Goal: Check status: Check status

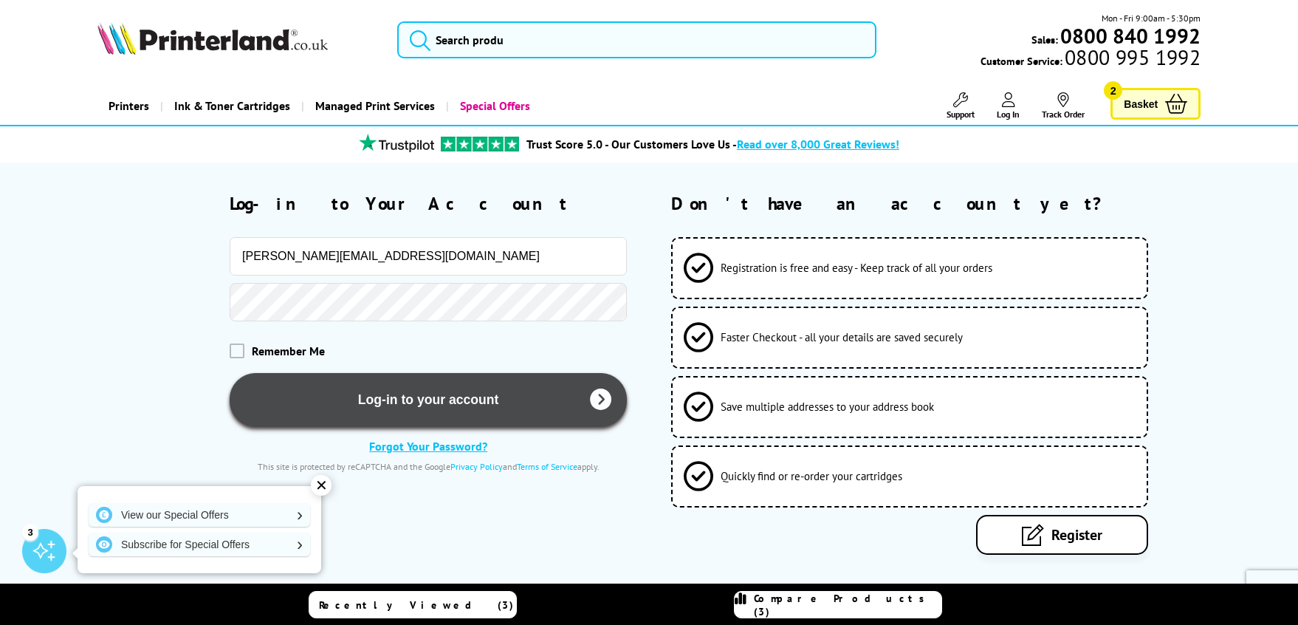
click at [393, 402] on button "Log-in to your account" at bounding box center [428, 400] width 397 height 54
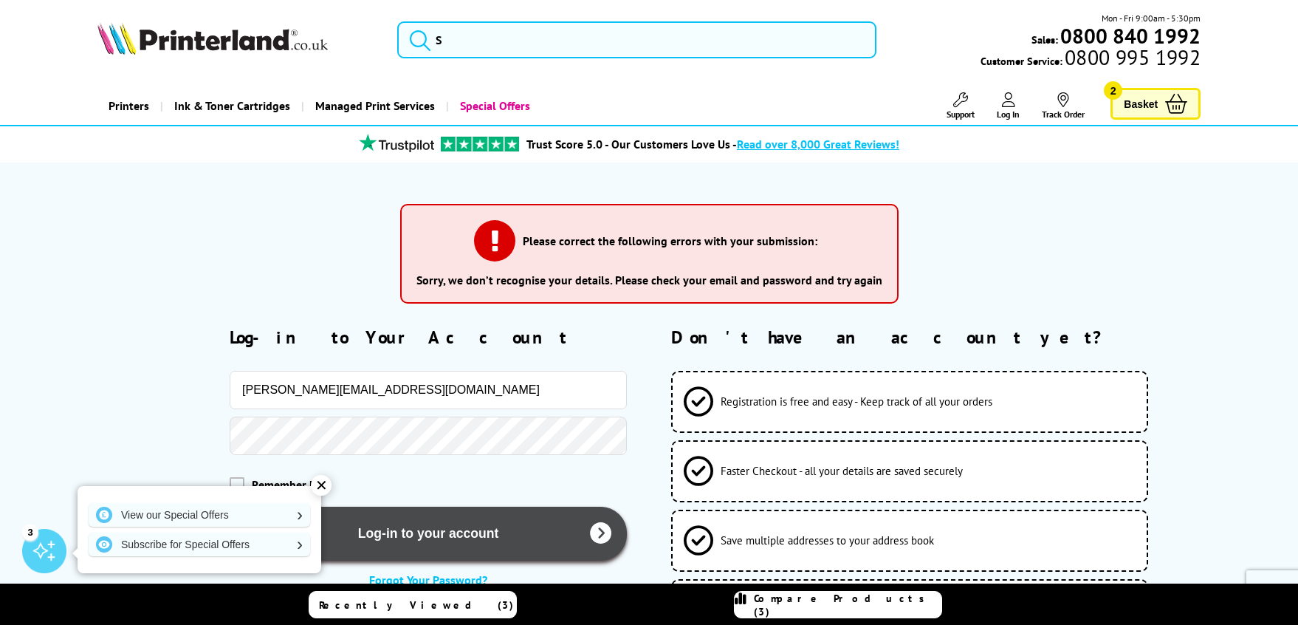
click at [440, 532] on button "Log-in to your account" at bounding box center [428, 534] width 397 height 54
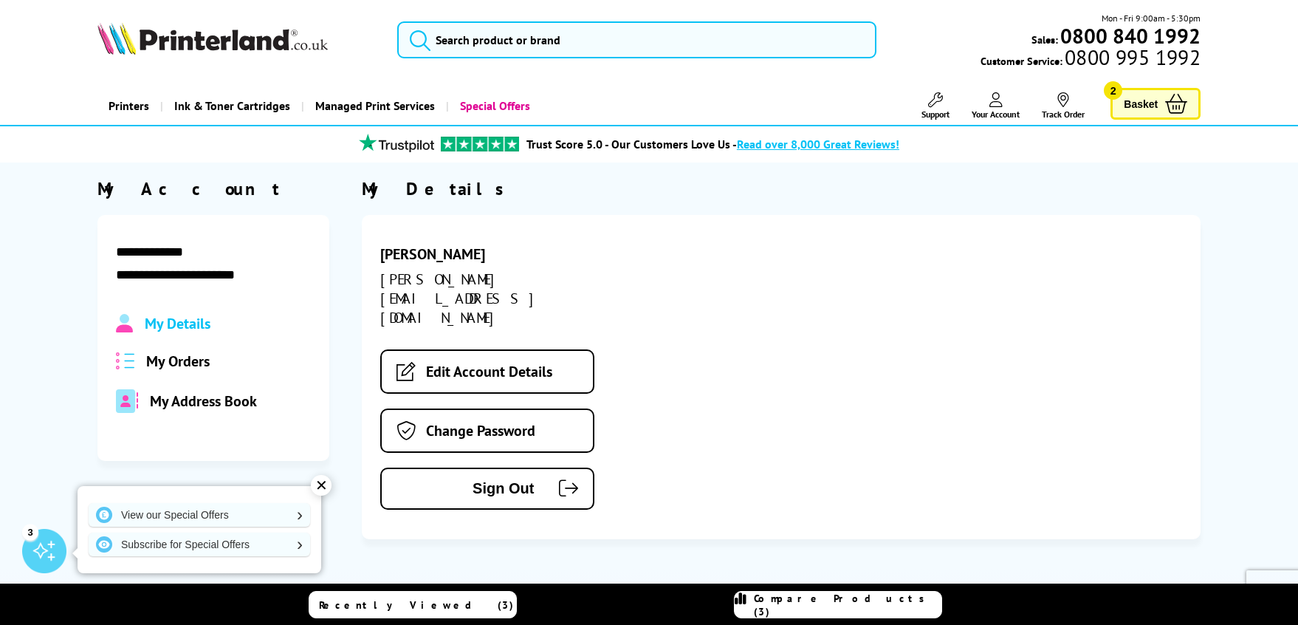
click at [1062, 103] on icon at bounding box center [1063, 99] width 15 height 15
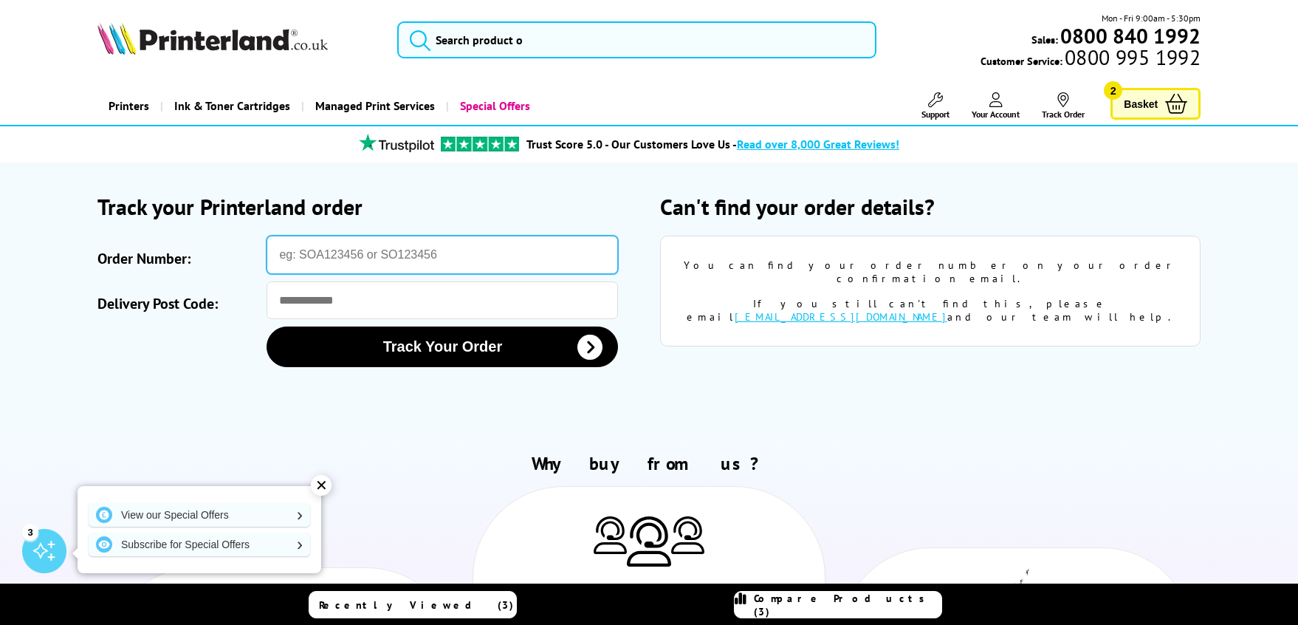
click at [329, 247] on input "Order Number:" at bounding box center [442, 255] width 351 height 38
click at [349, 261] on input "Order Number:" at bounding box center [442, 255] width 351 height 38
type input "STINV490227"
click at [267, 326] on button "Track Your Order" at bounding box center [442, 346] width 351 height 41
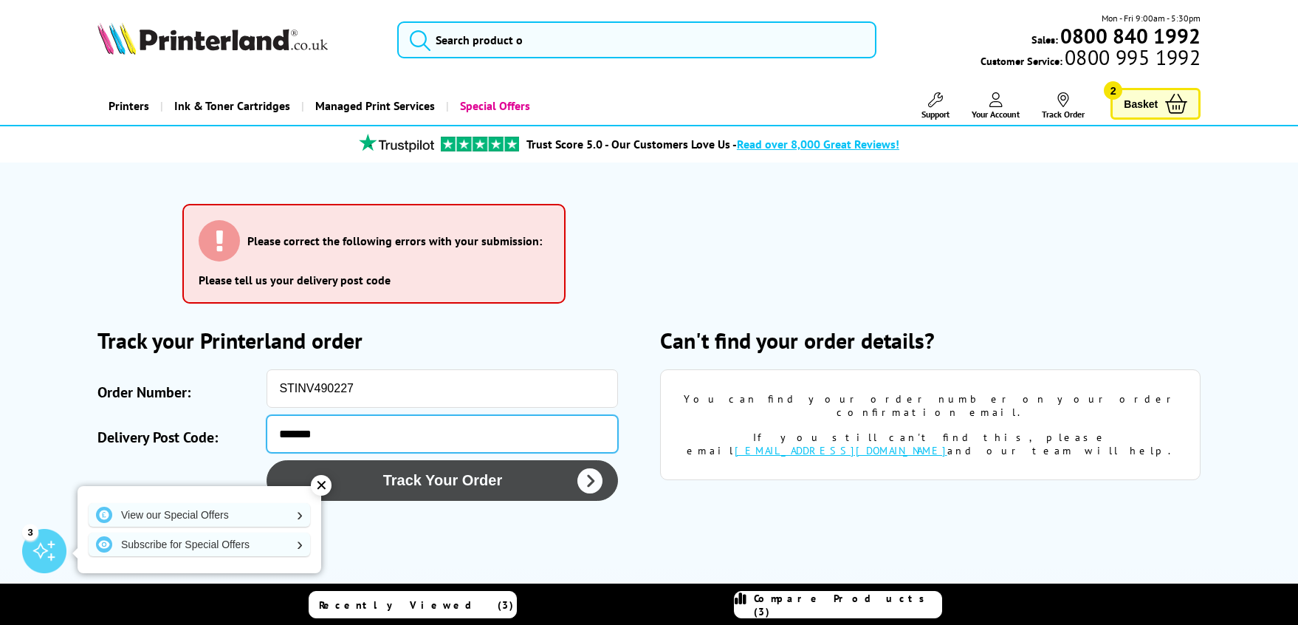
type input "*******"
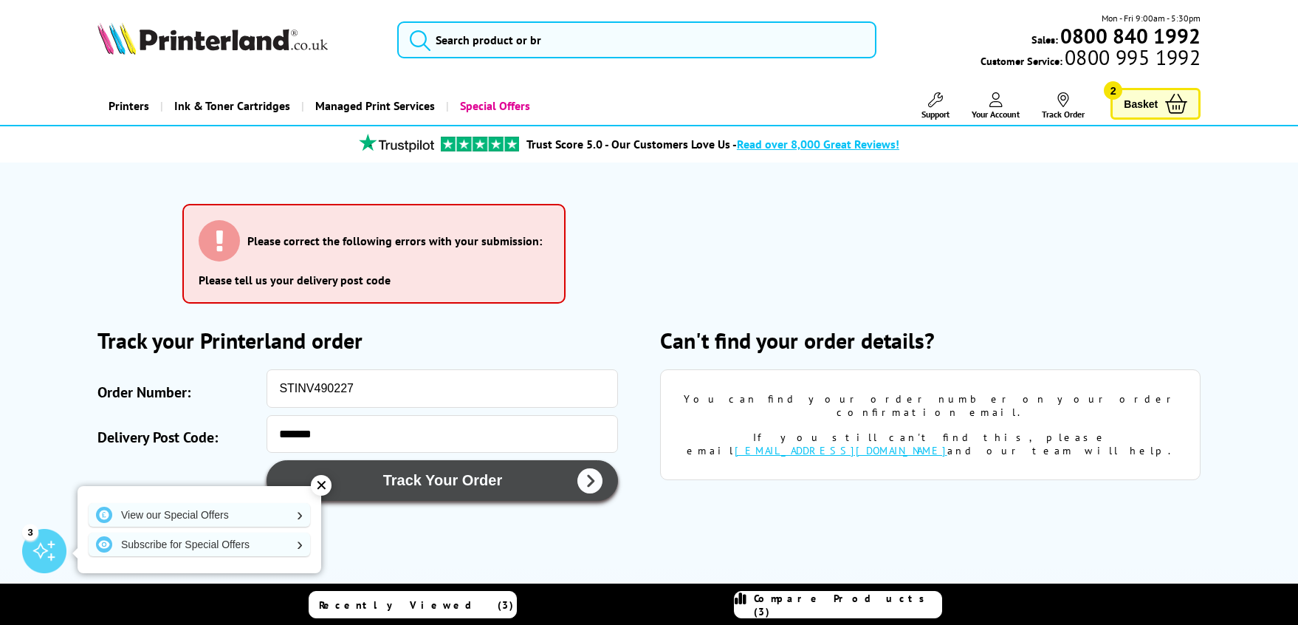
click at [520, 482] on button "Track Your Order" at bounding box center [442, 480] width 351 height 41
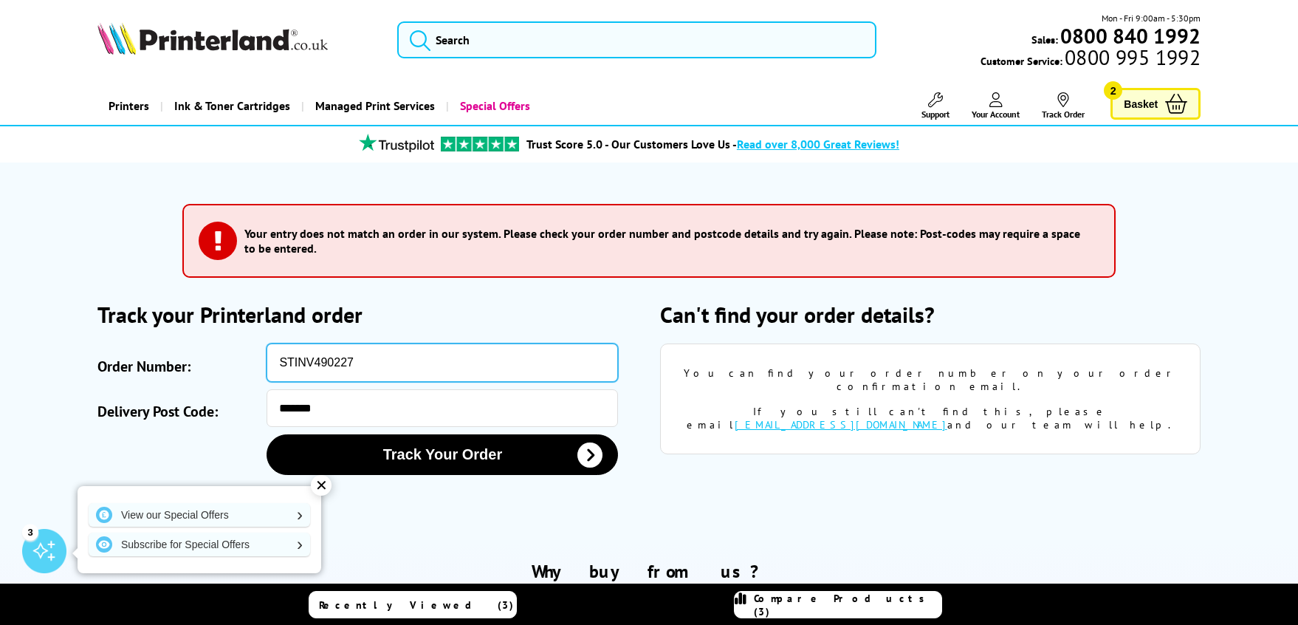
drag, startPoint x: 340, startPoint y: 360, endPoint x: 202, endPoint y: 369, distance: 138.4
click at [267, 369] on input "STINV490227" at bounding box center [442, 362] width 351 height 38
type input "SO825605"
click at [267, 434] on button "Track Your Order" at bounding box center [442, 454] width 351 height 41
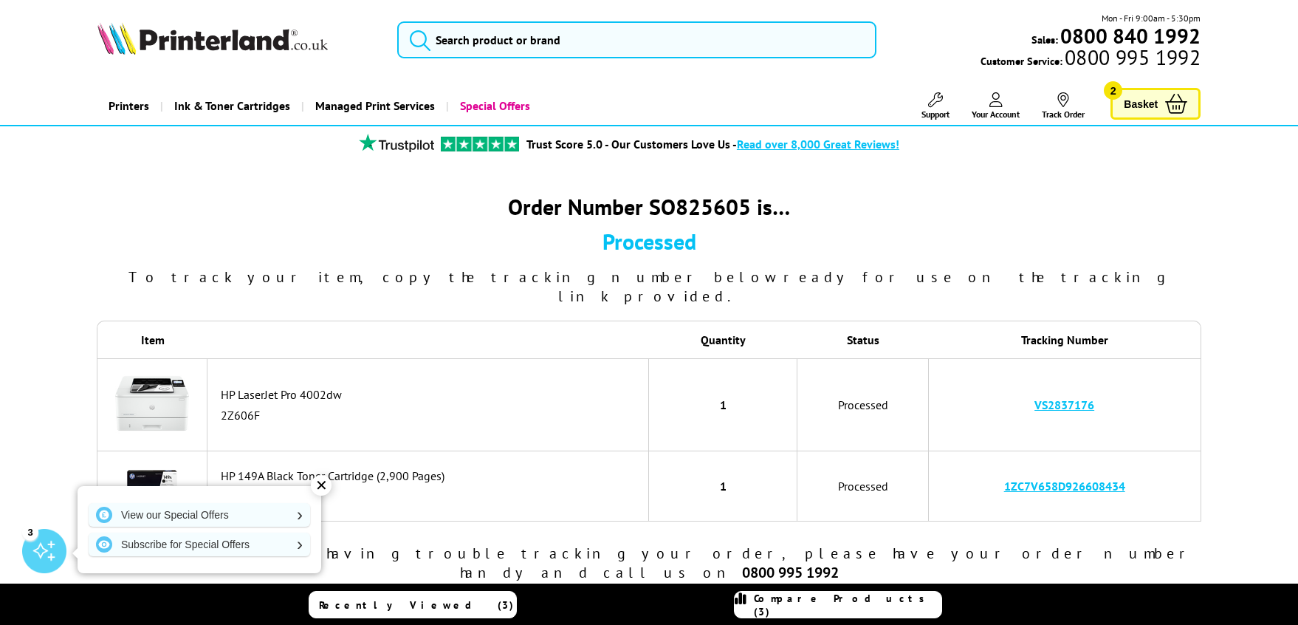
click at [934, 103] on icon at bounding box center [935, 99] width 15 height 15
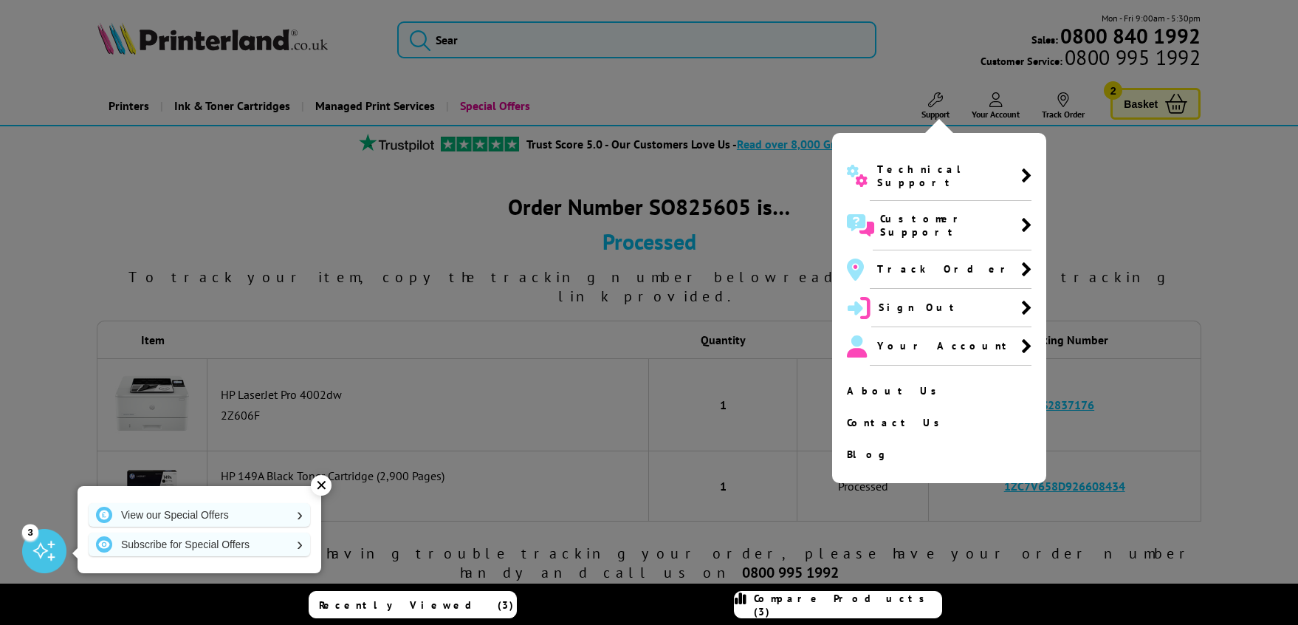
click at [1176, 215] on div at bounding box center [649, 312] width 1298 height 625
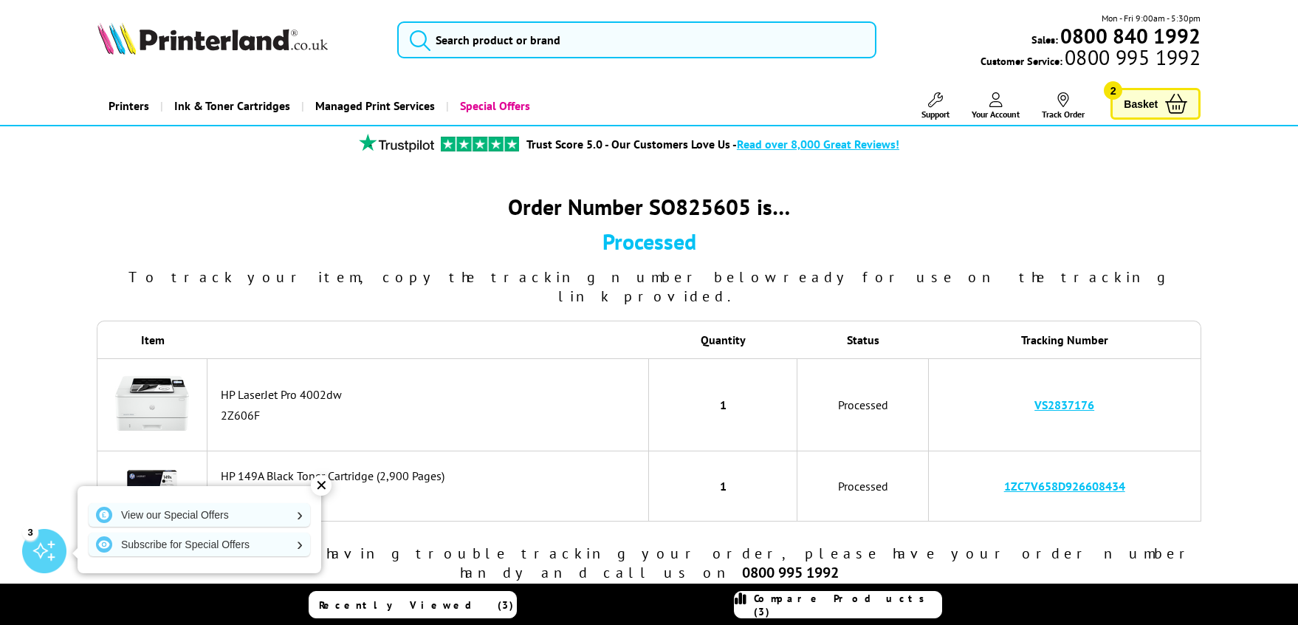
click at [174, 390] on img at bounding box center [152, 403] width 74 height 74
click at [941, 108] on link "Support" at bounding box center [936, 105] width 28 height 27
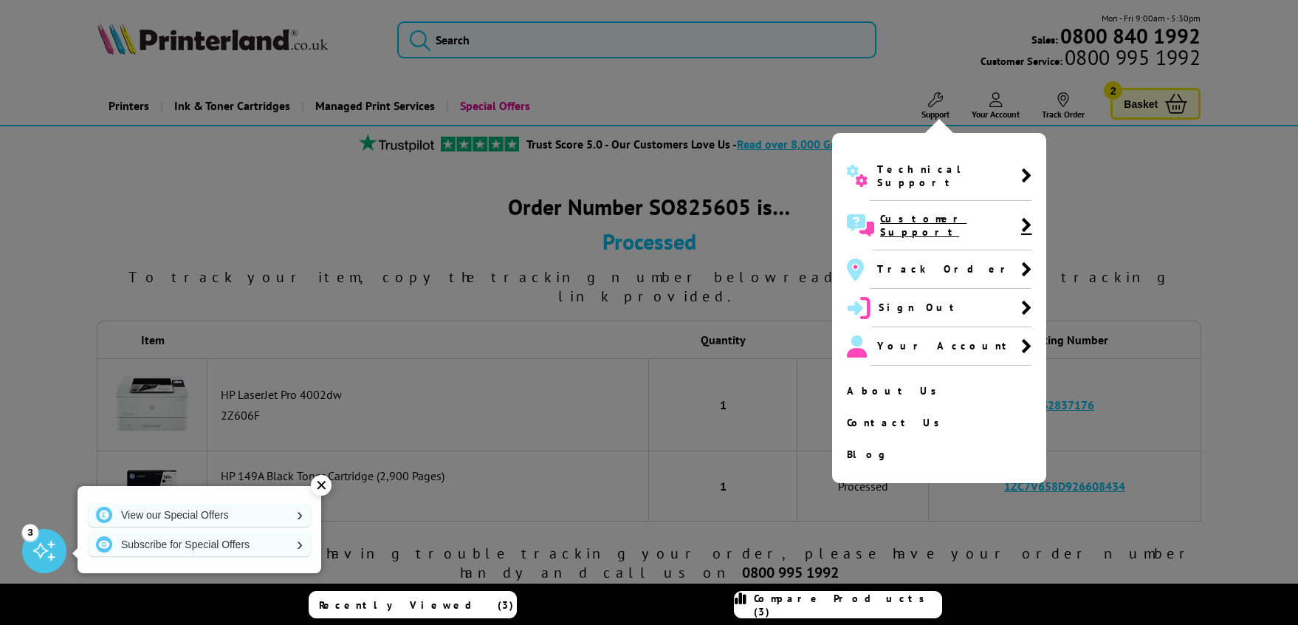
click at [1021, 217] on icon at bounding box center [1026, 225] width 10 height 16
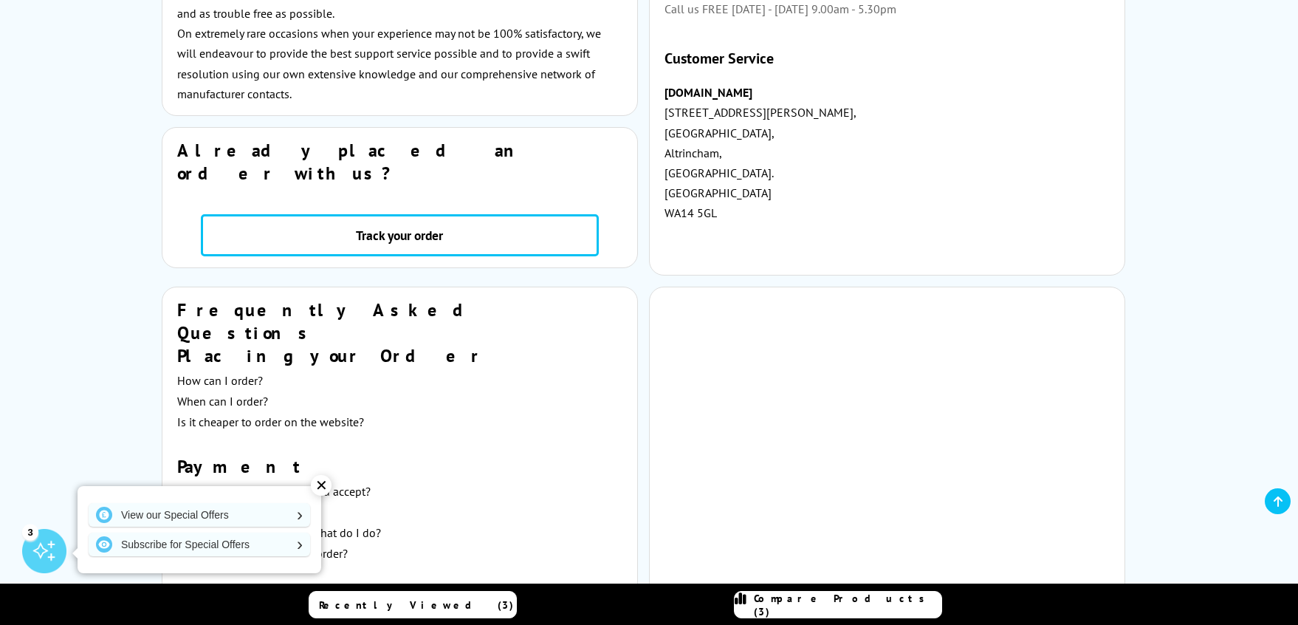
scroll to position [527, 0]
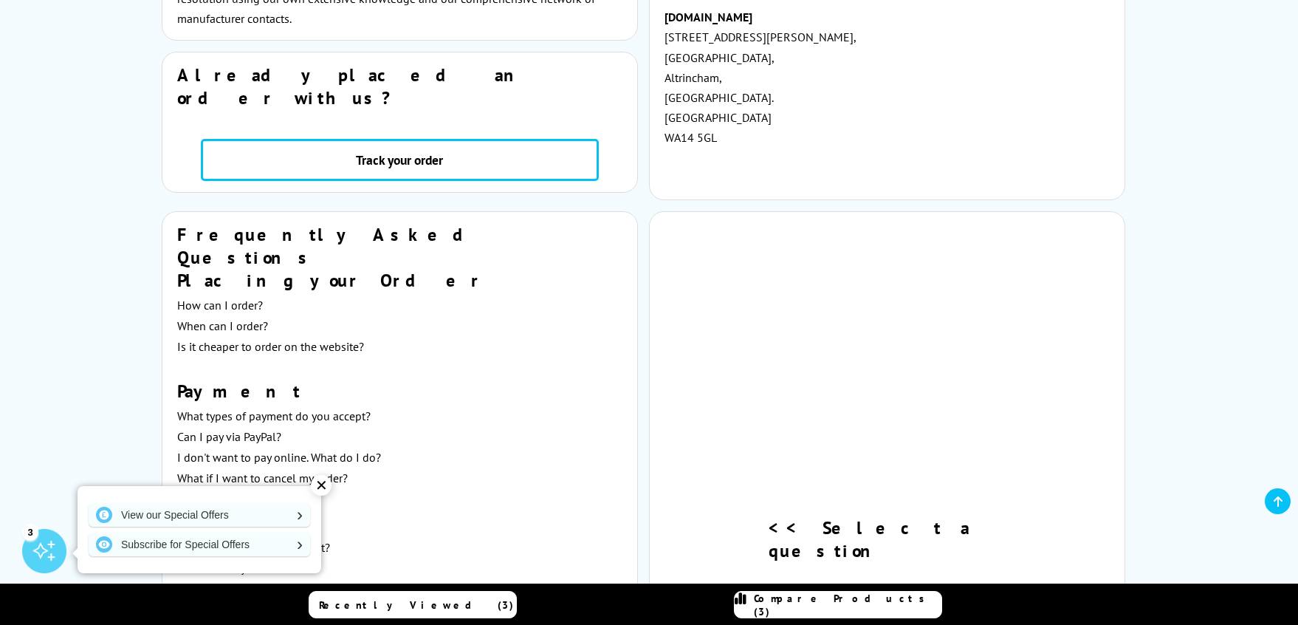
click at [323, 484] on div "✕" at bounding box center [321, 485] width 21 height 21
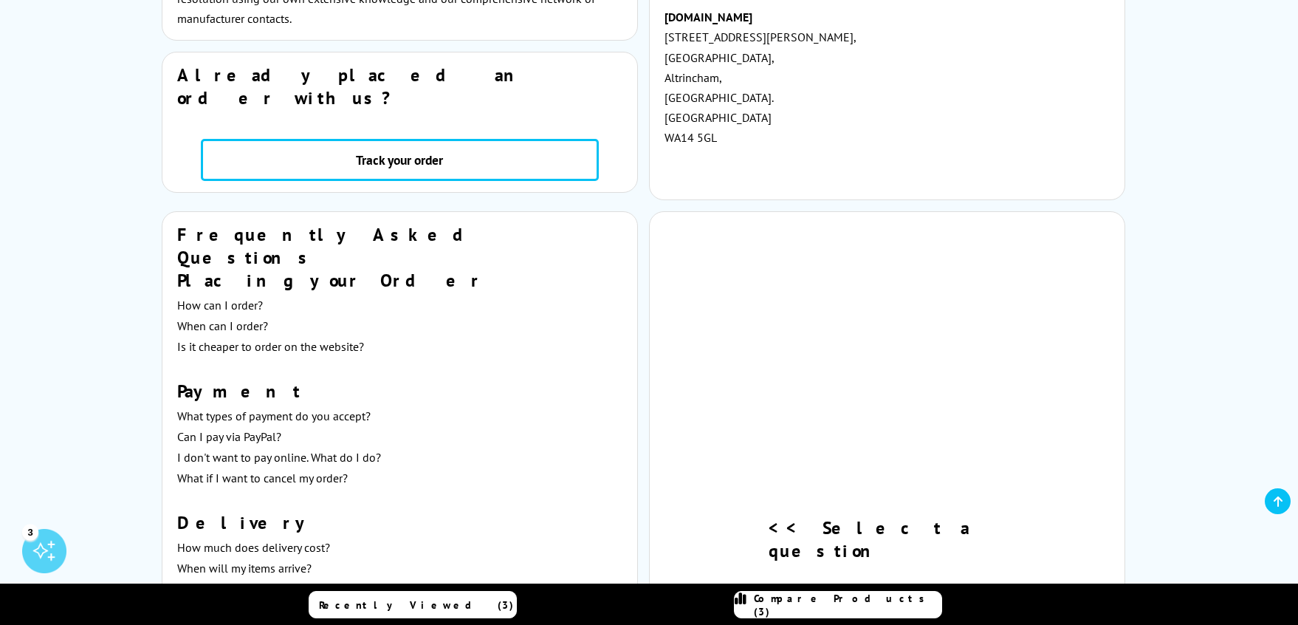
click at [1278, 504] on icon at bounding box center [1278, 501] width 9 height 12
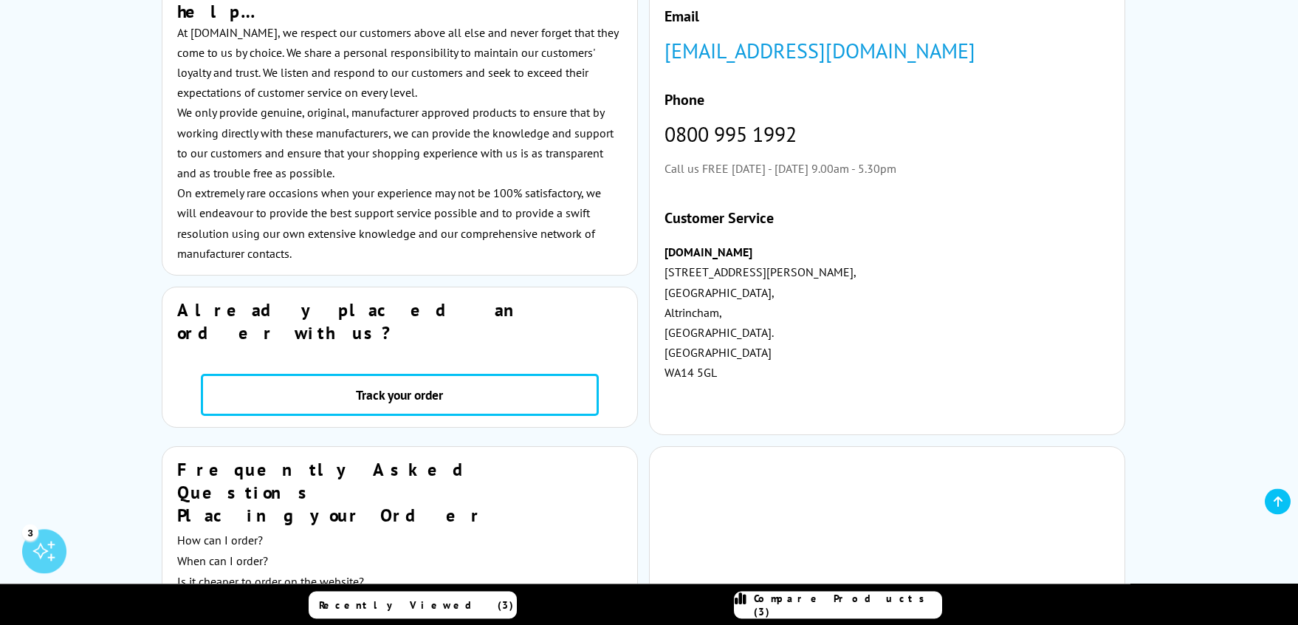
scroll to position [0, 0]
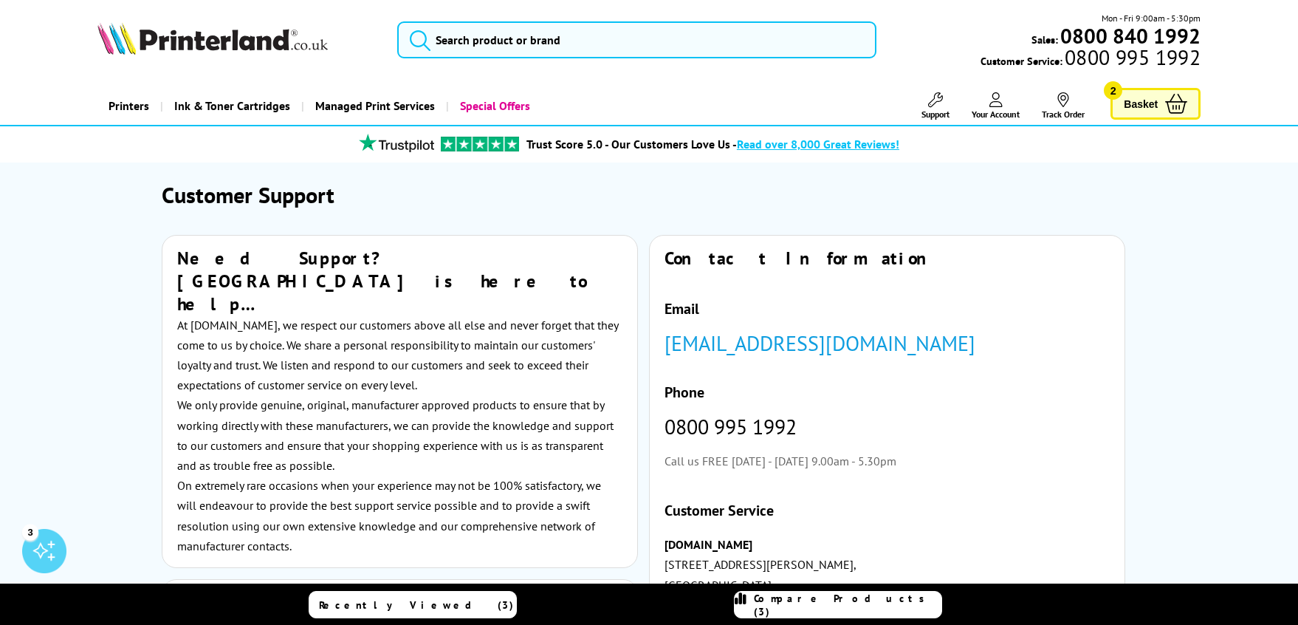
click at [990, 104] on icon at bounding box center [996, 99] width 13 height 15
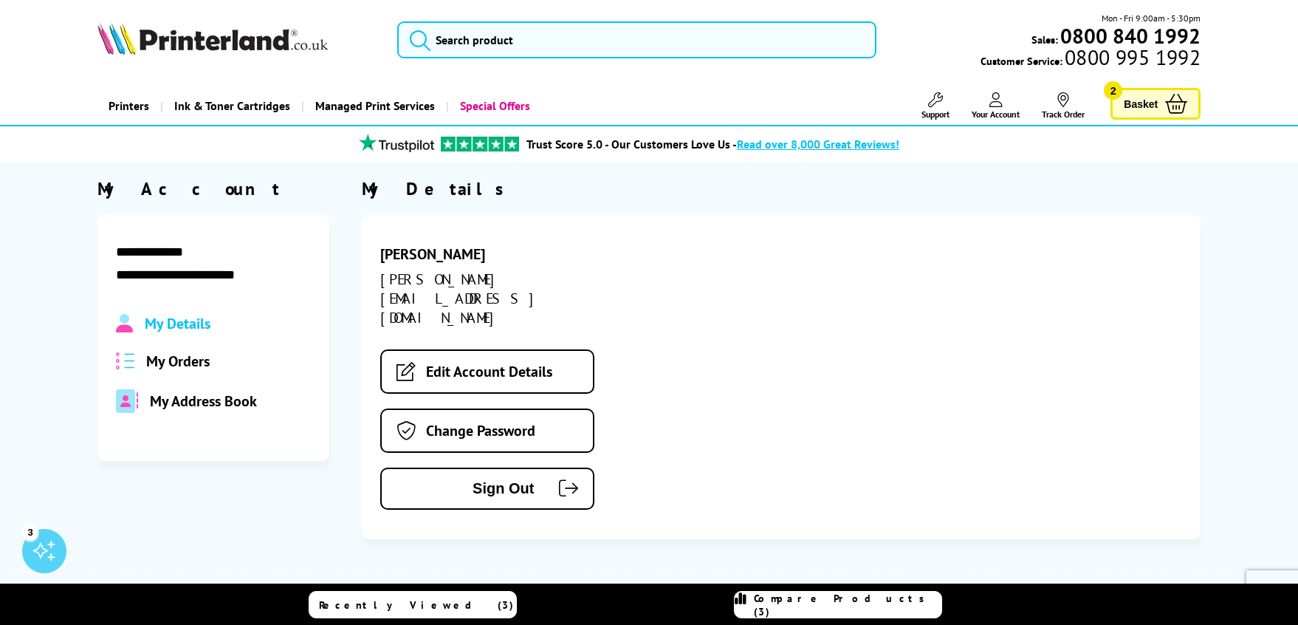
click at [934, 103] on icon at bounding box center [935, 99] width 15 height 15
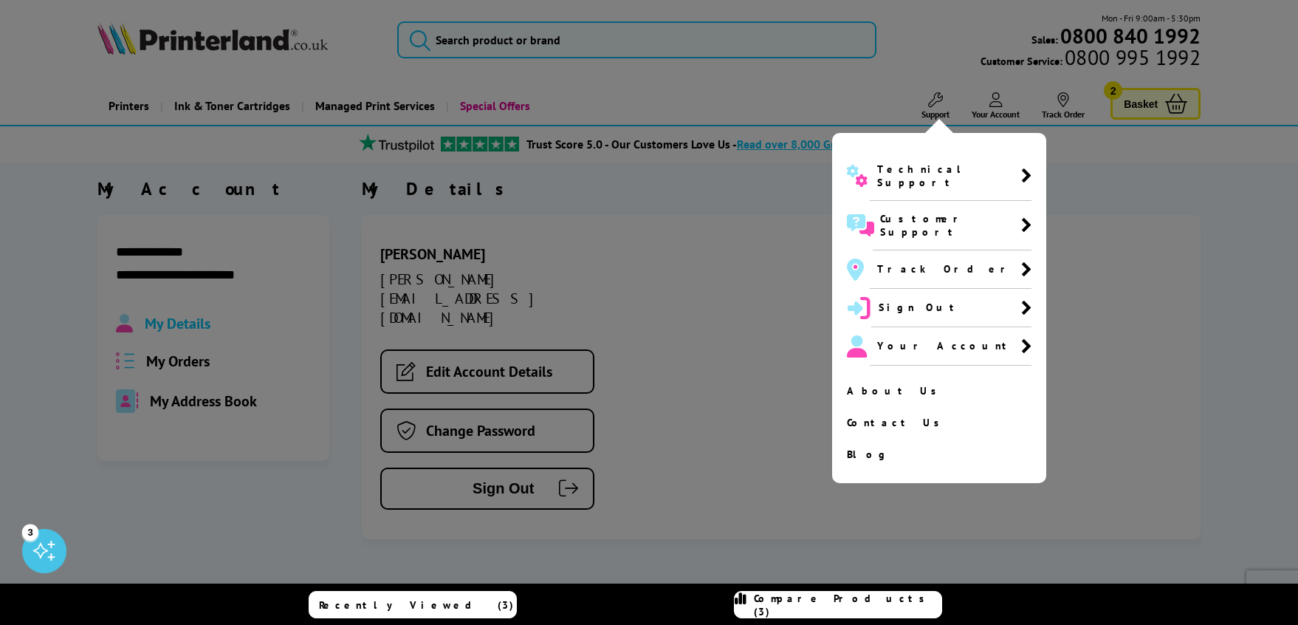
click at [820, 67] on div at bounding box center [649, 312] width 1298 height 625
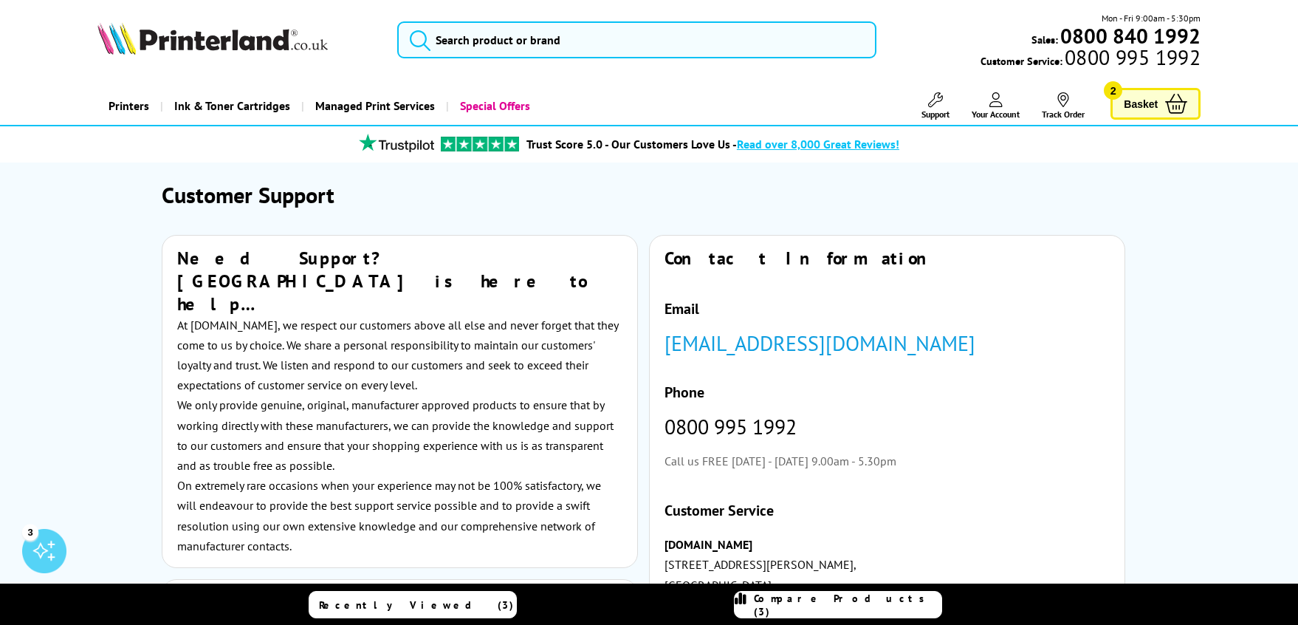
click at [993, 111] on span "Your Account" at bounding box center [996, 114] width 48 height 11
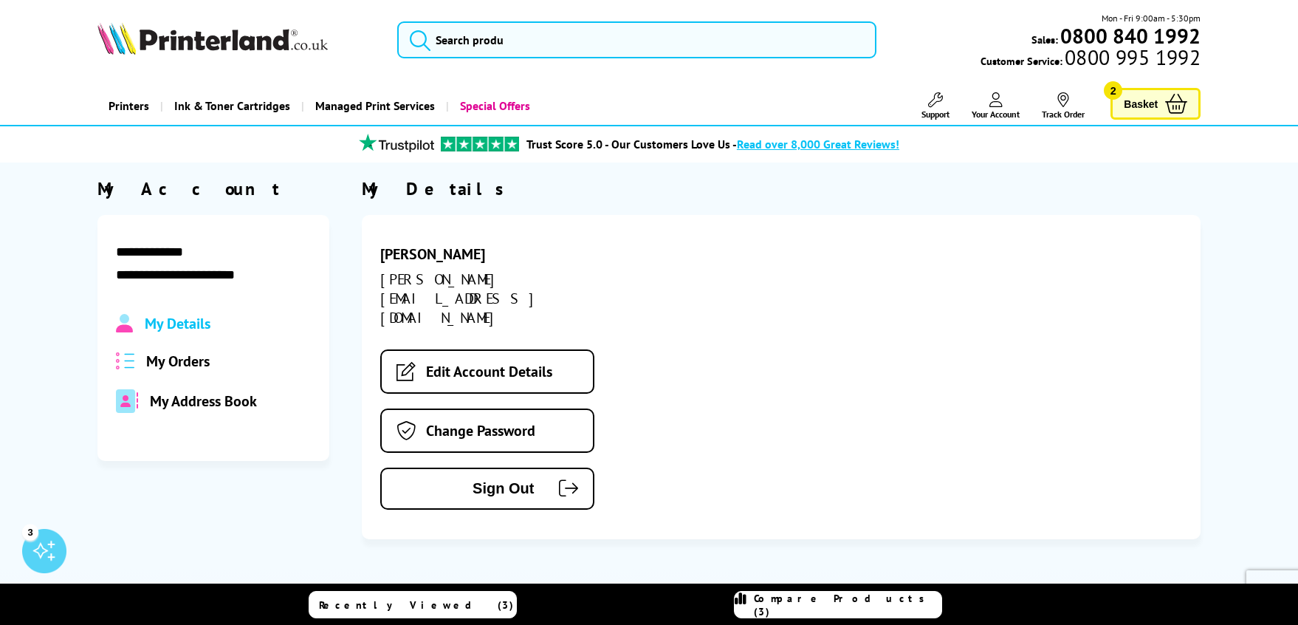
click at [188, 368] on span "My Orders" at bounding box center [178, 360] width 64 height 19
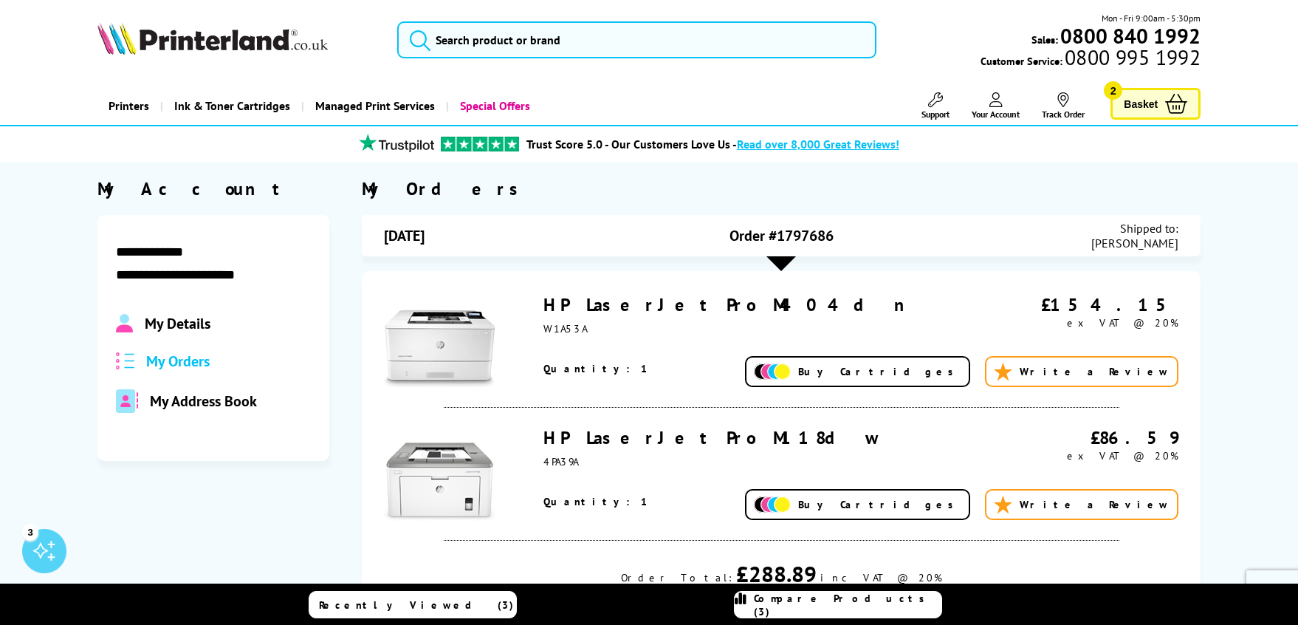
click at [1054, 100] on link "Track Order" at bounding box center [1063, 105] width 43 height 27
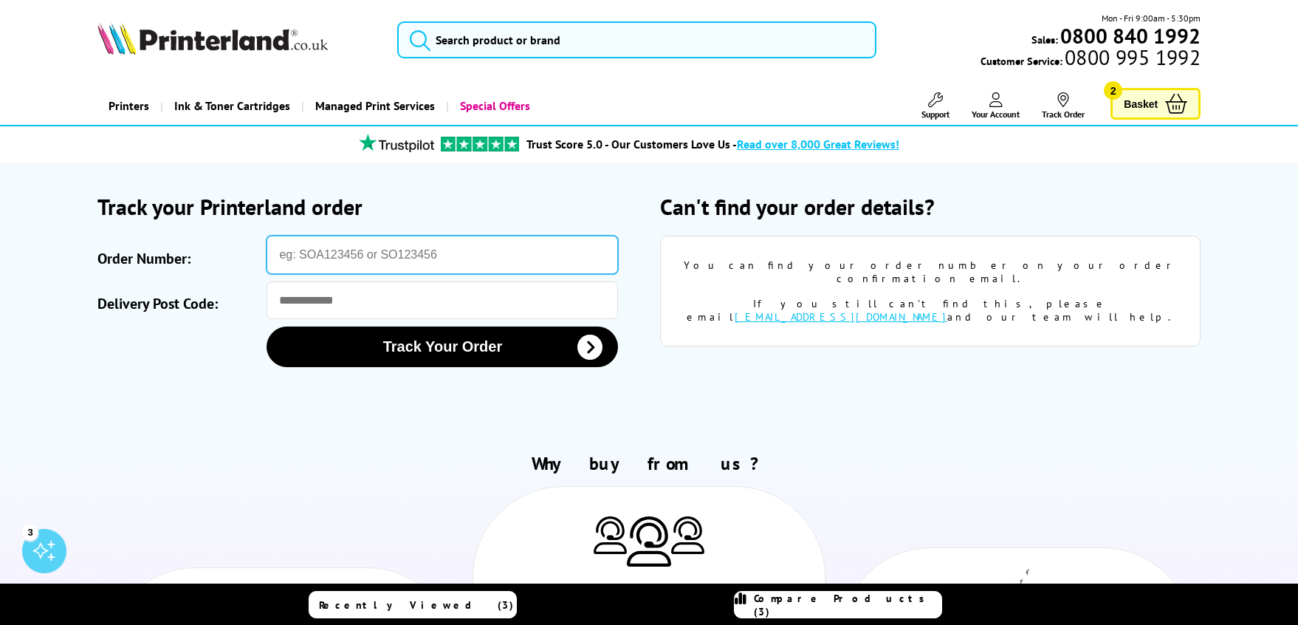
click at [398, 262] on input "Order Number:" at bounding box center [442, 255] width 351 height 38
type input "SO825605"
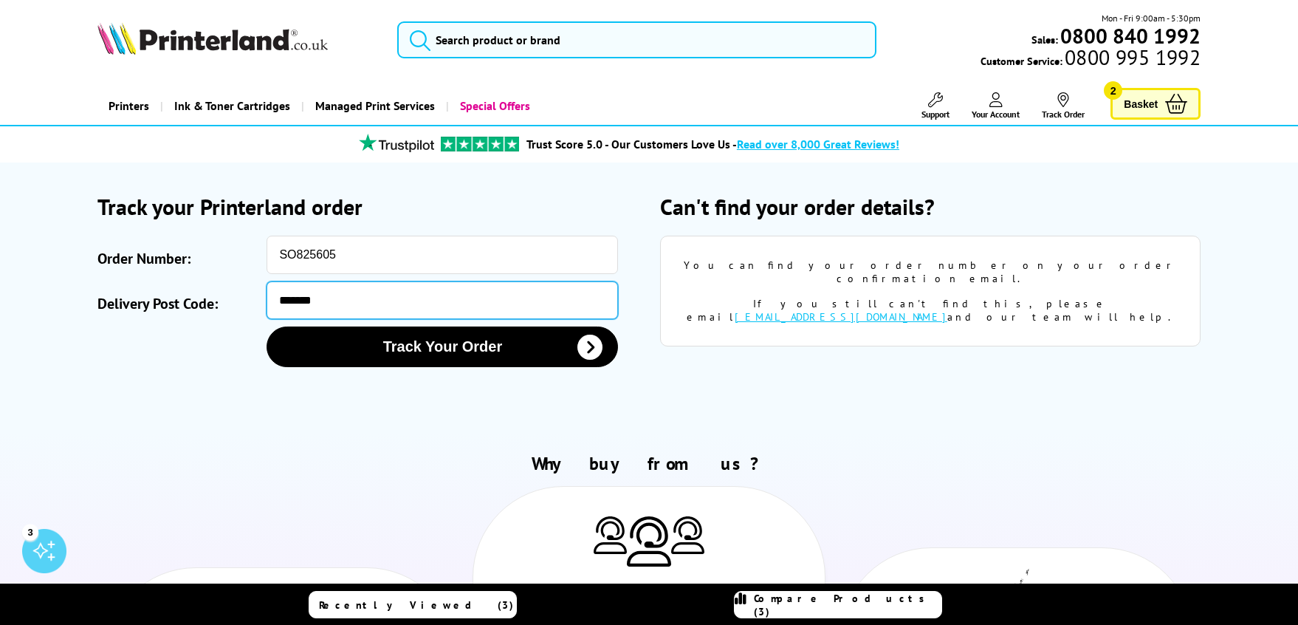
type input "*******"
click at [267, 326] on button "Track Your Order" at bounding box center [442, 346] width 351 height 41
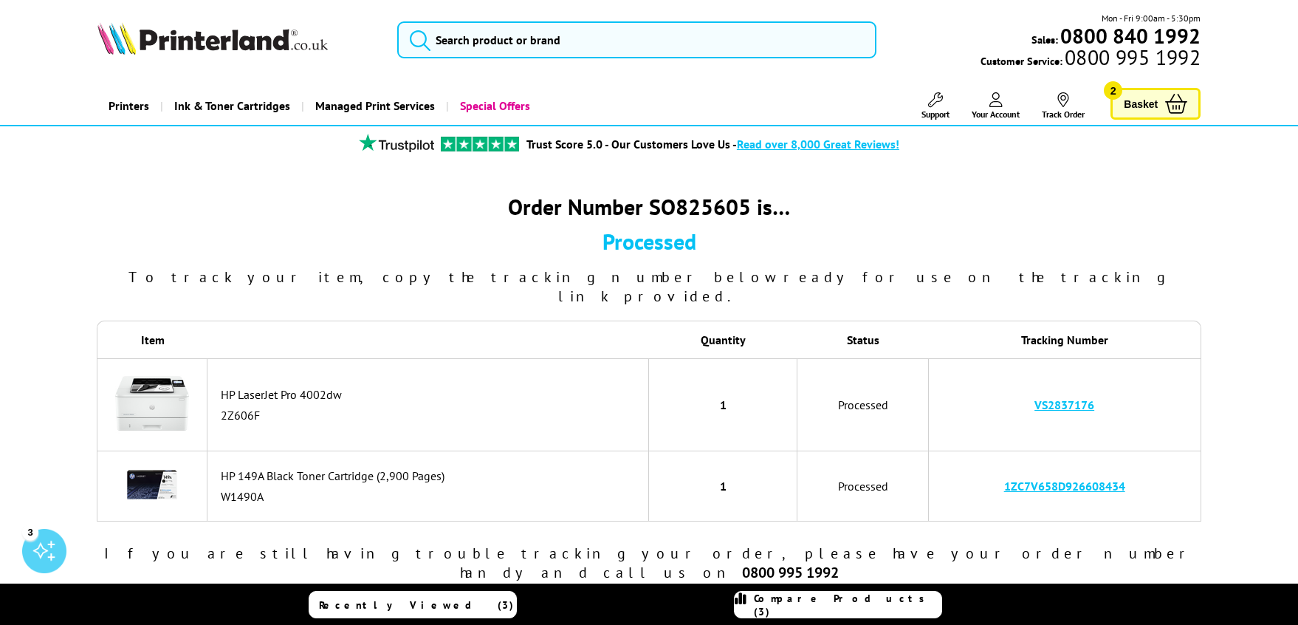
click at [1054, 479] on link "1ZC7V658D926608434" at bounding box center [1064, 486] width 121 height 15
drag, startPoint x: 264, startPoint y: 458, endPoint x: 221, endPoint y: 458, distance: 42.8
click at [221, 468] on div "HP 149A Black Toner Cartridge (2,900 Pages)" at bounding box center [431, 475] width 420 height 15
copy div "HP 149A"
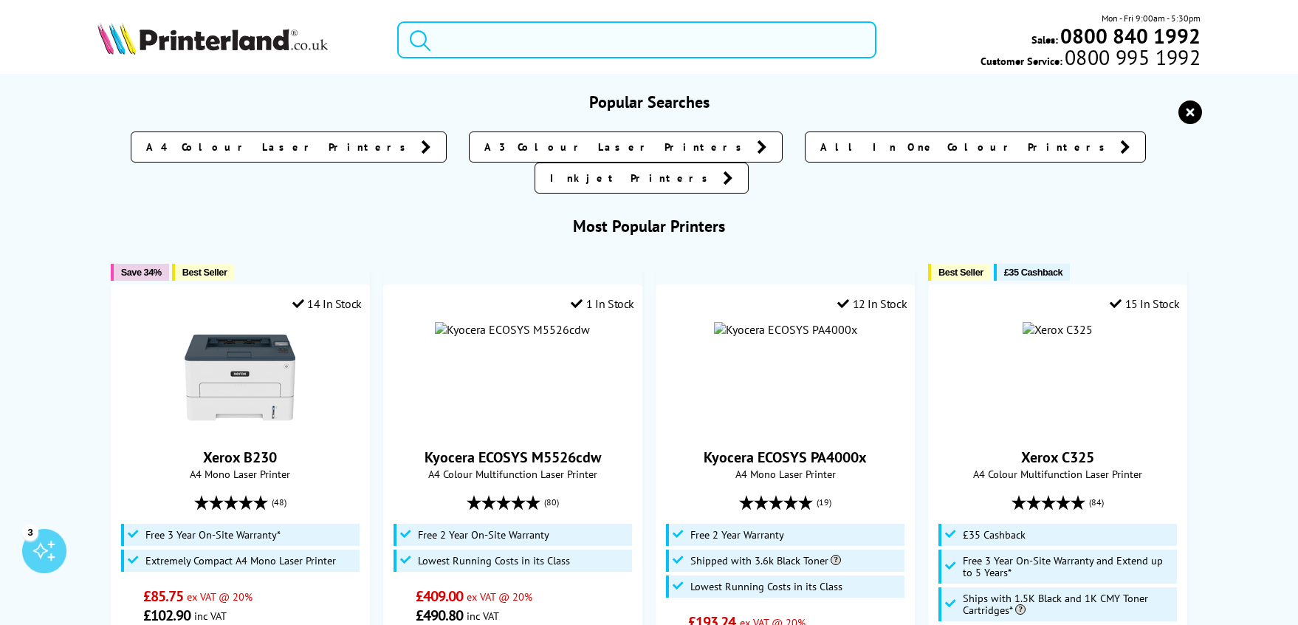
click at [450, 43] on input "search" at bounding box center [636, 39] width 479 height 37
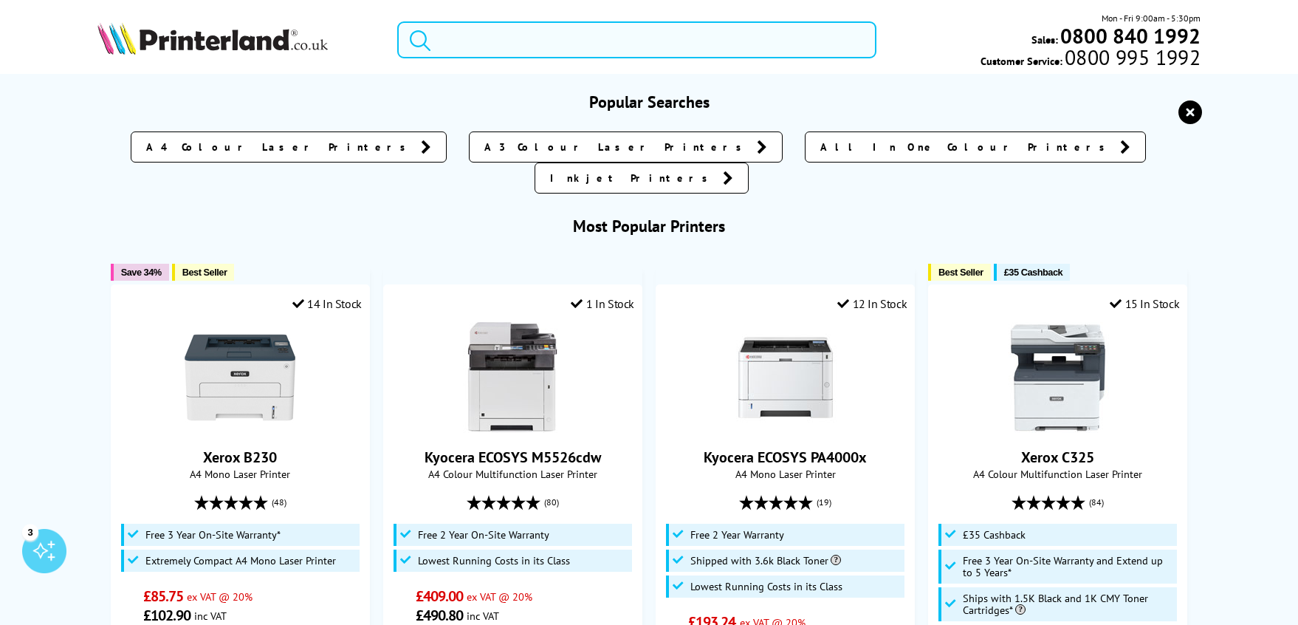
paste input "HP 149A"
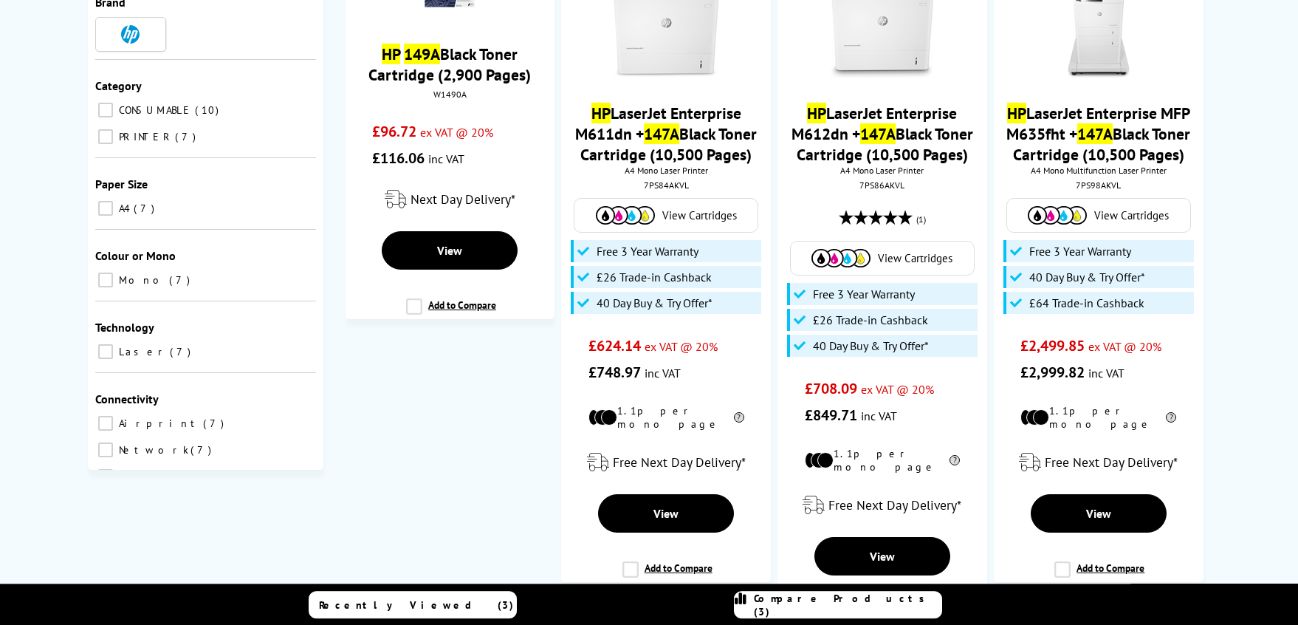
scroll to position [226, 0]
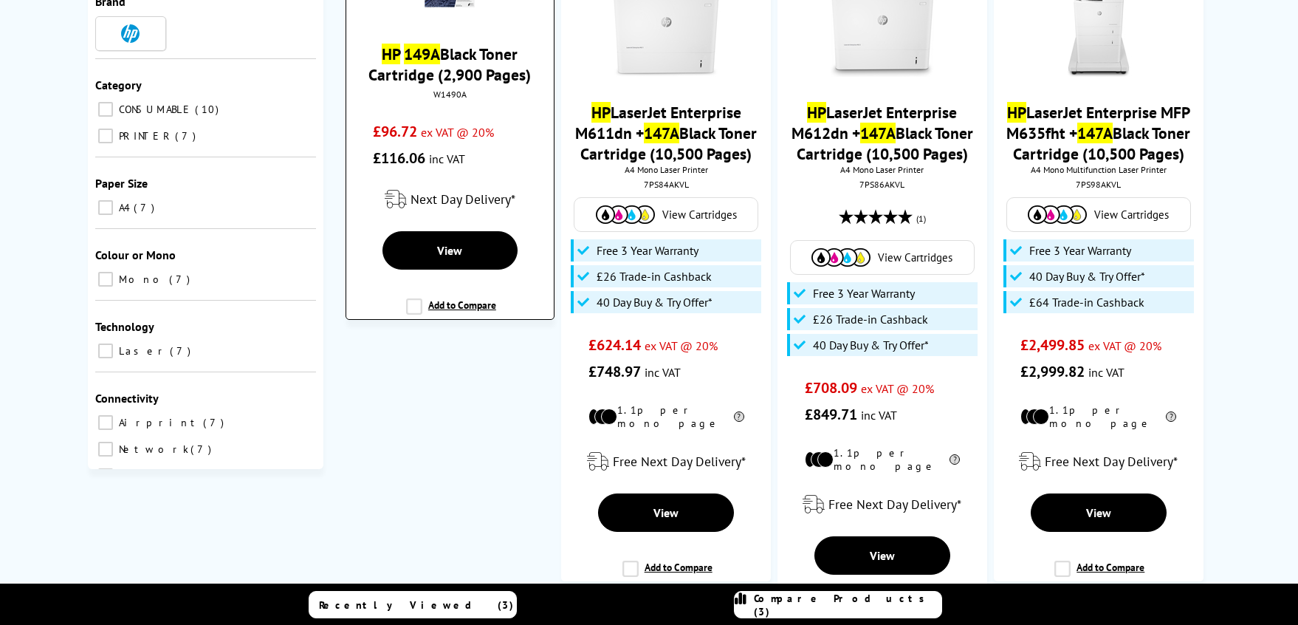
type input "HP 149A"
click at [453, 305] on label "Add to Compare" at bounding box center [451, 312] width 90 height 28
click at [0, 0] on input "Add to Compare" at bounding box center [0, 0] width 0 height 0
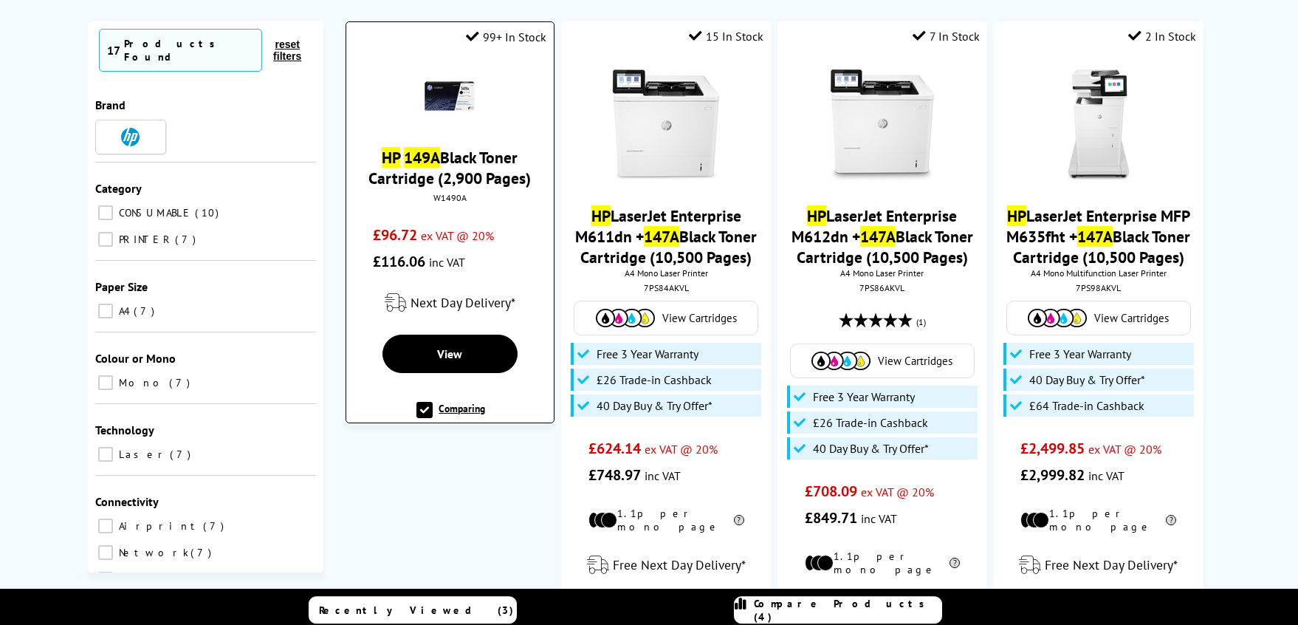
scroll to position [0, 0]
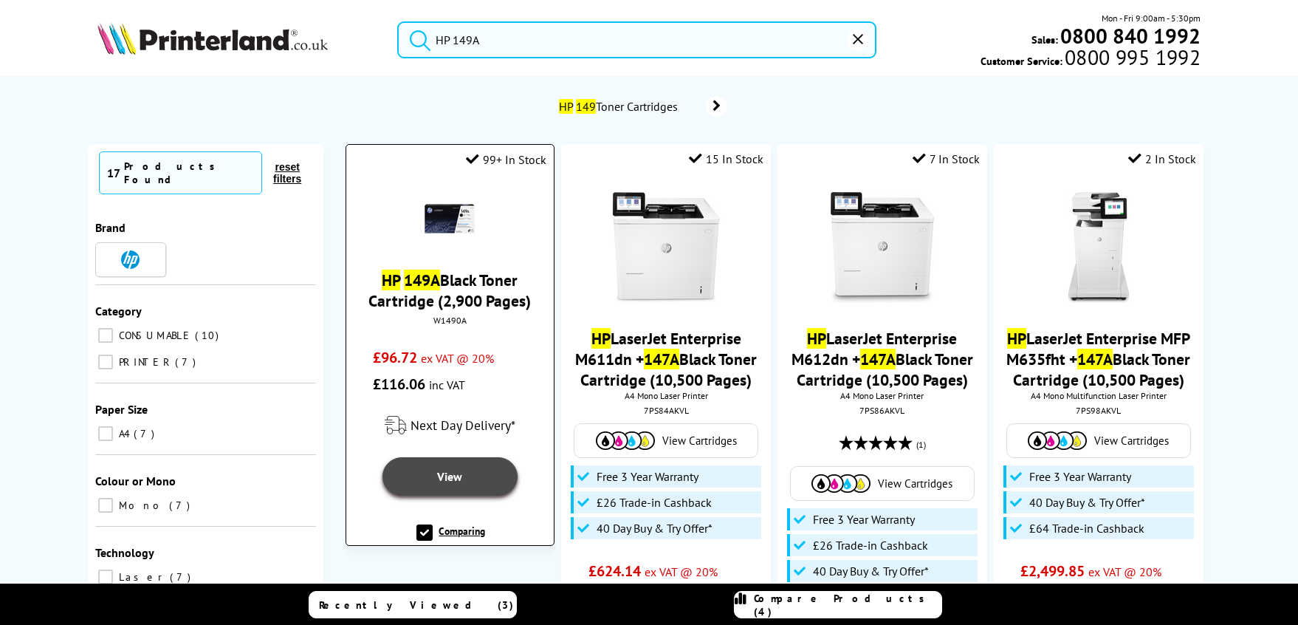
click at [447, 475] on span "View" at bounding box center [449, 476] width 25 height 15
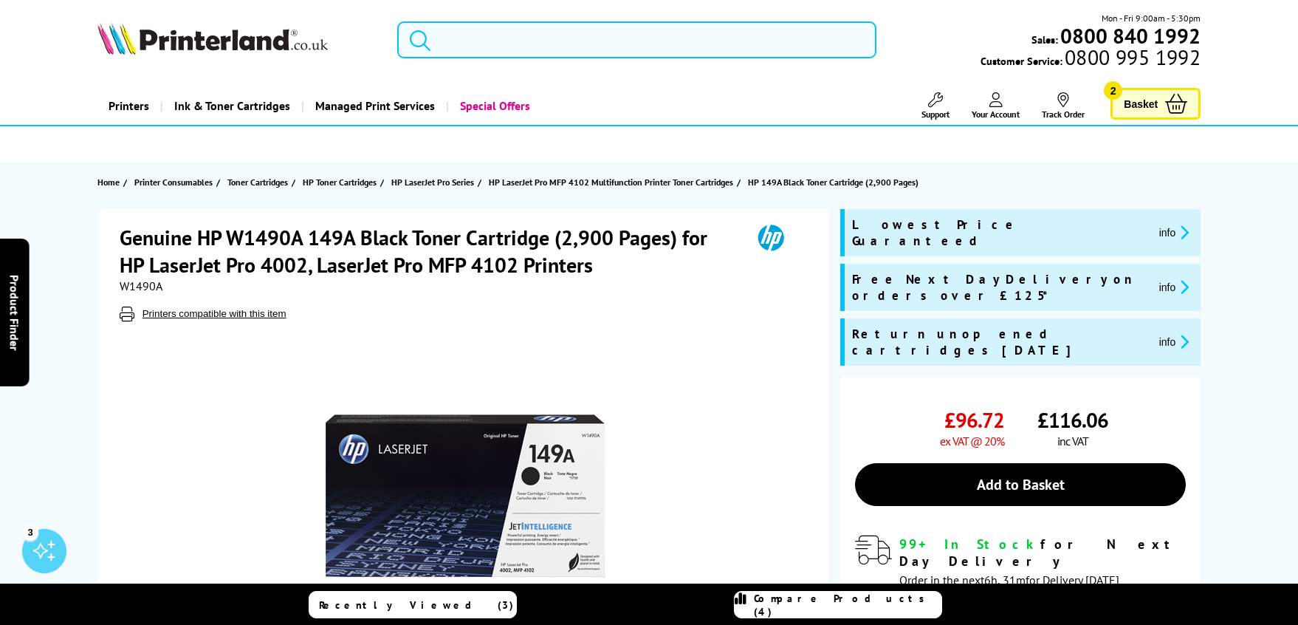
click at [479, 34] on input "search" at bounding box center [636, 39] width 479 height 37
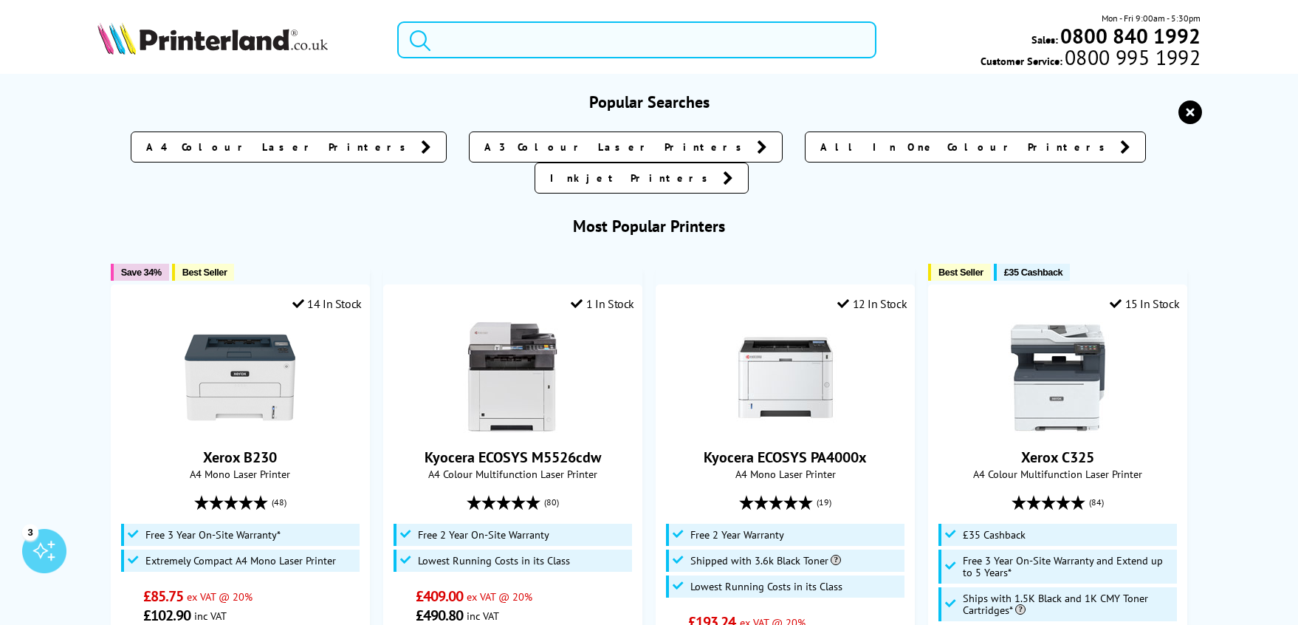
paste input "HP 149A"
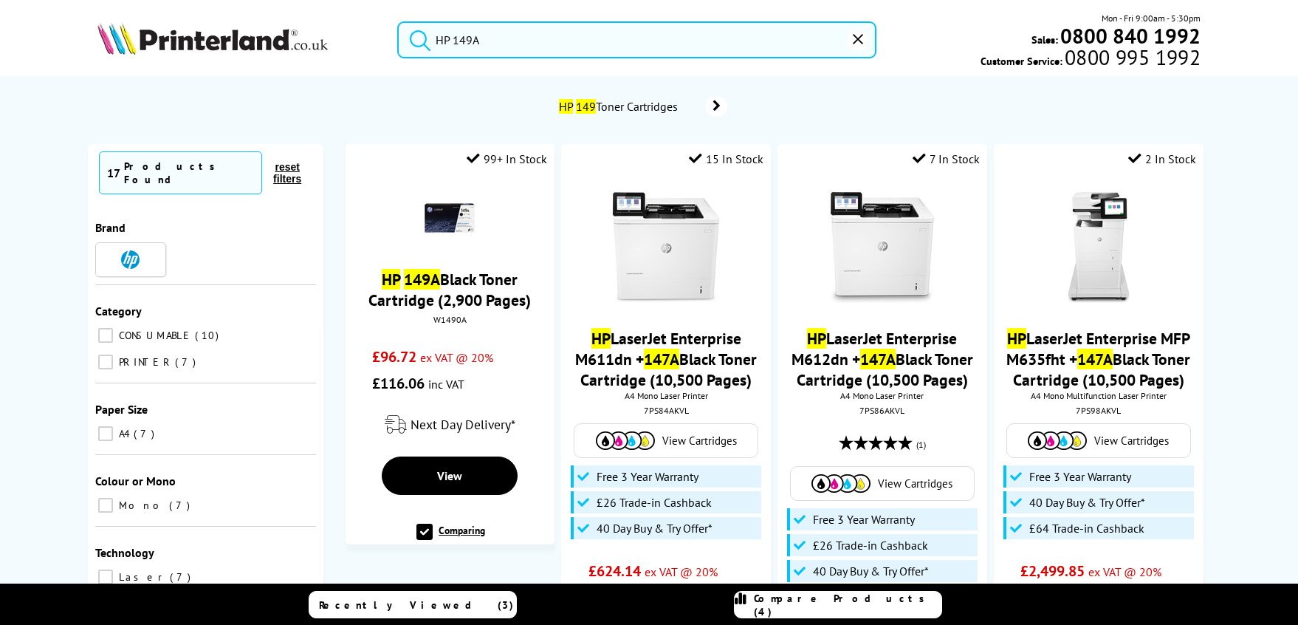
type input "HP 149A"
click at [398, 21] on button "submit" at bounding box center [416, 37] width 37 height 32
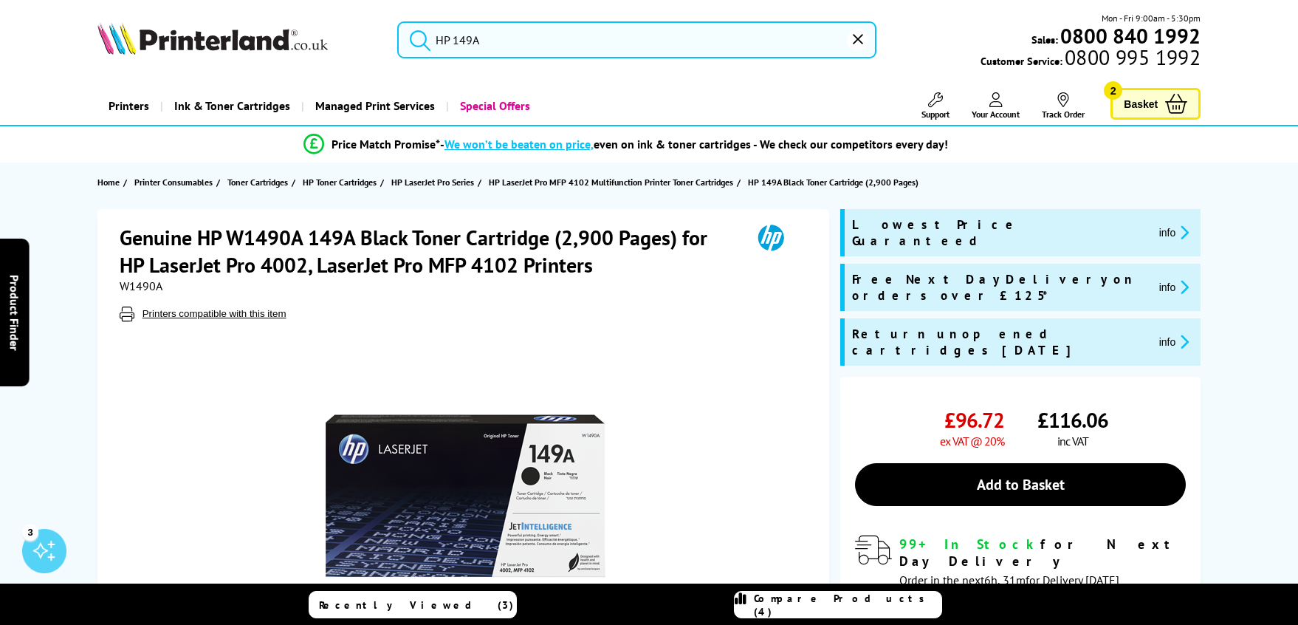
click at [518, 51] on input "HP 149A" at bounding box center [636, 39] width 479 height 37
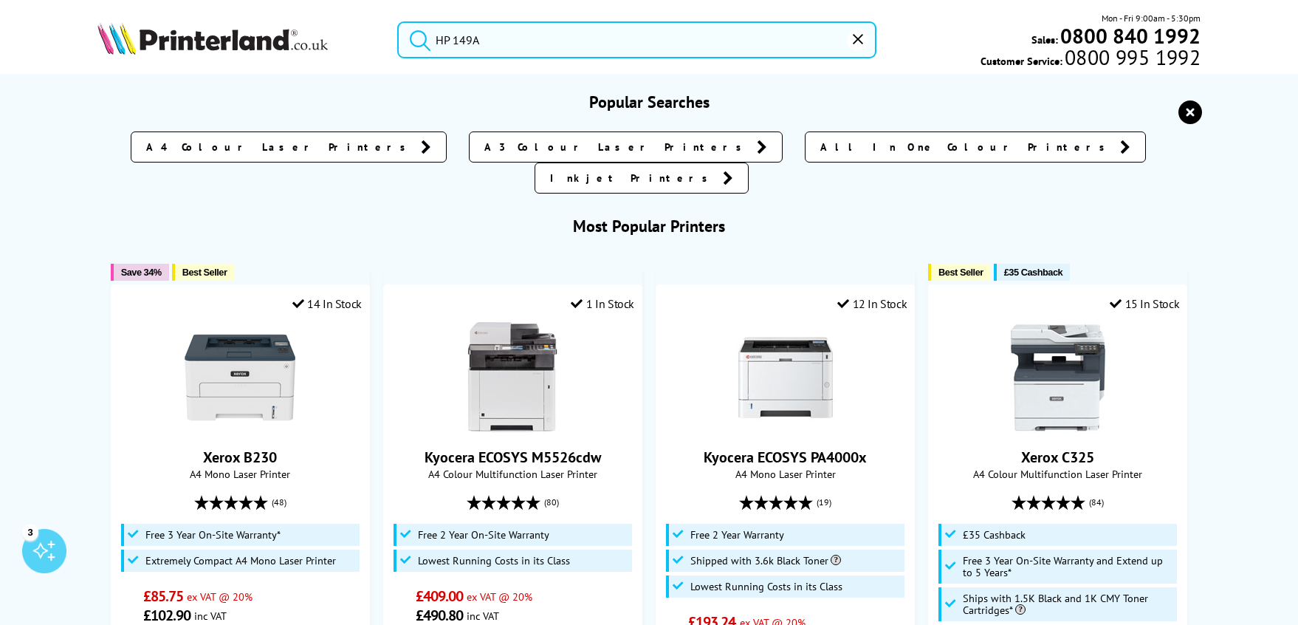
click at [397, 50] on input "HP 149A" at bounding box center [636, 39] width 479 height 37
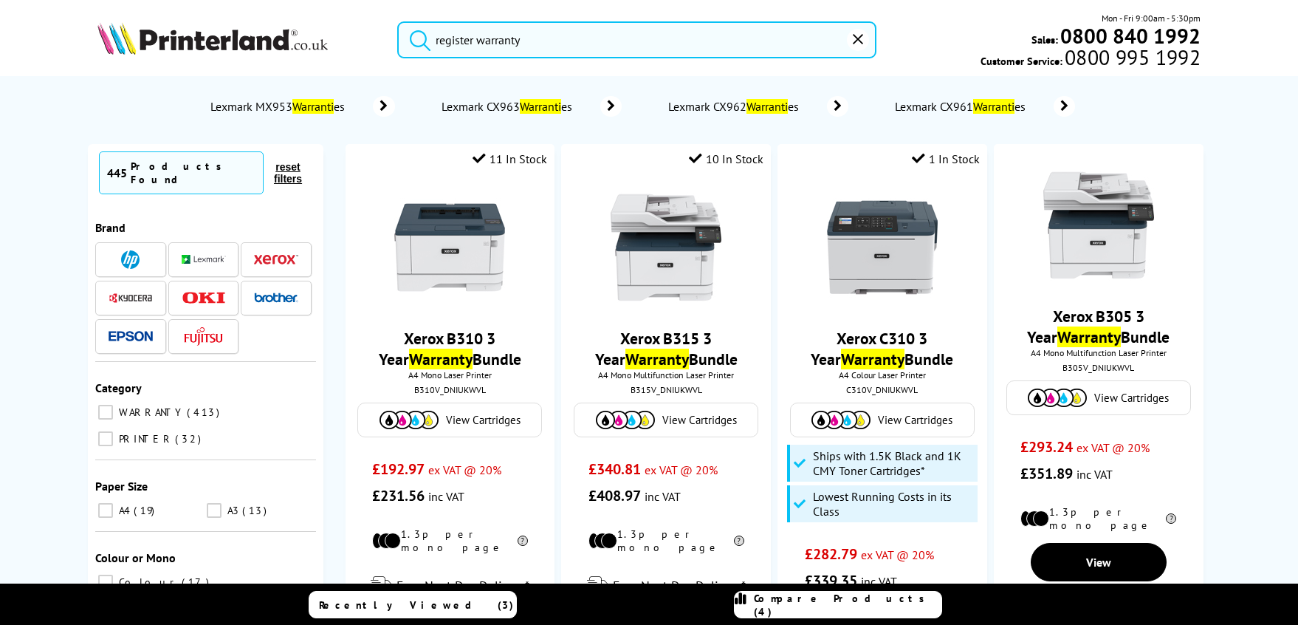
type input "register warranty"
click at [398, 21] on button "submit" at bounding box center [416, 37] width 37 height 32
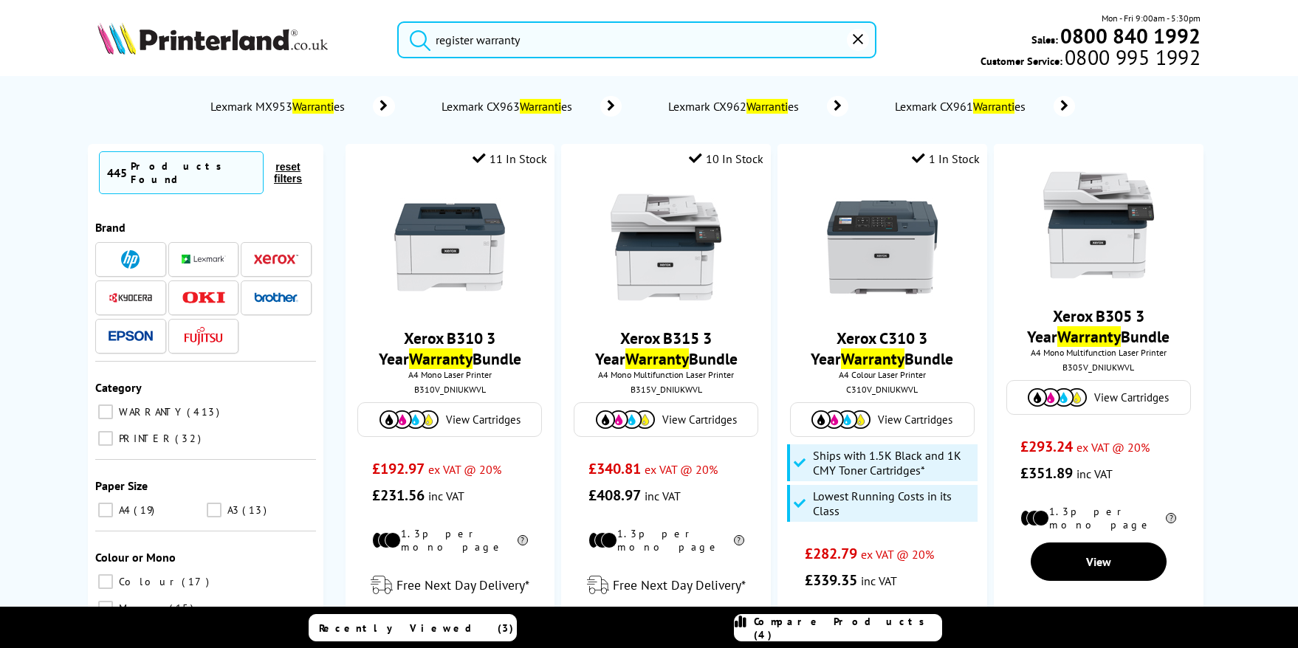
click at [504, 37] on input "register warranty" at bounding box center [636, 39] width 479 height 37
click at [220, 40] on img at bounding box center [212, 38] width 230 height 32
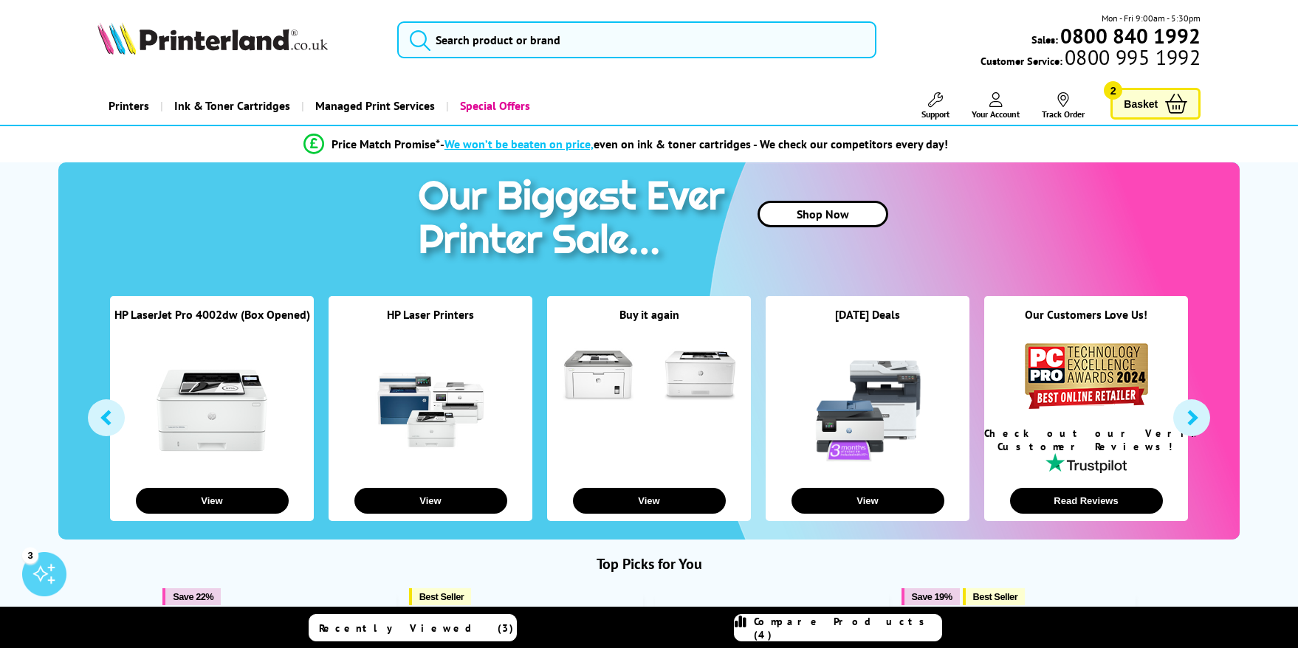
click at [926, 111] on span "Support" at bounding box center [936, 114] width 28 height 11
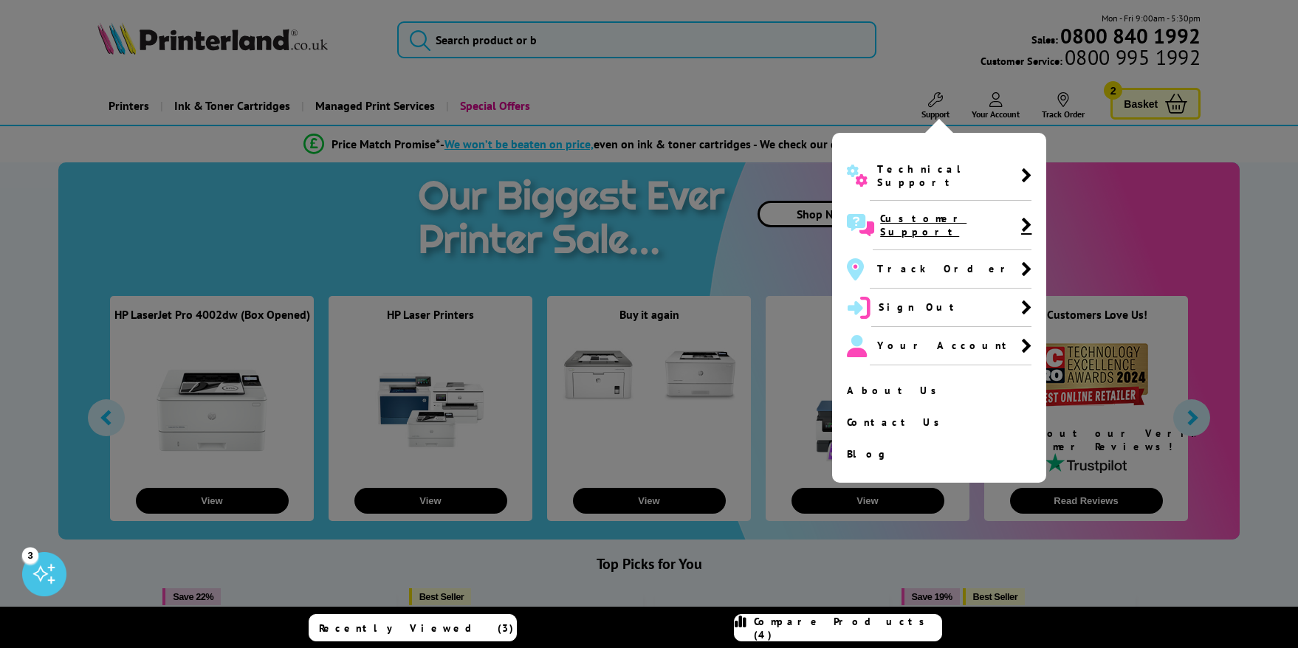
click at [1021, 217] on icon at bounding box center [1026, 225] width 10 height 16
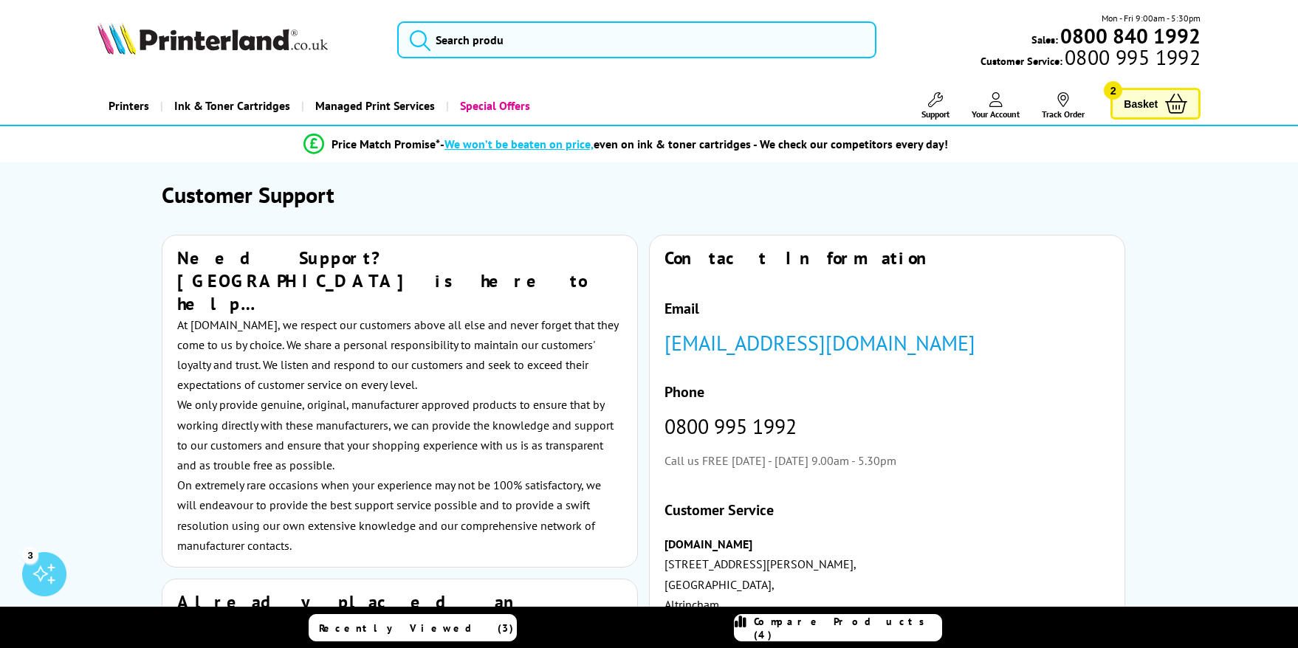
click at [80, 78] on header "Mon - Fri 9:00am - 5:30pm Sales: 0800 840 1992 Customer Service: 0800 995 1992" at bounding box center [649, 63] width 1298 height 126
click at [1066, 106] on icon at bounding box center [1063, 99] width 15 height 15
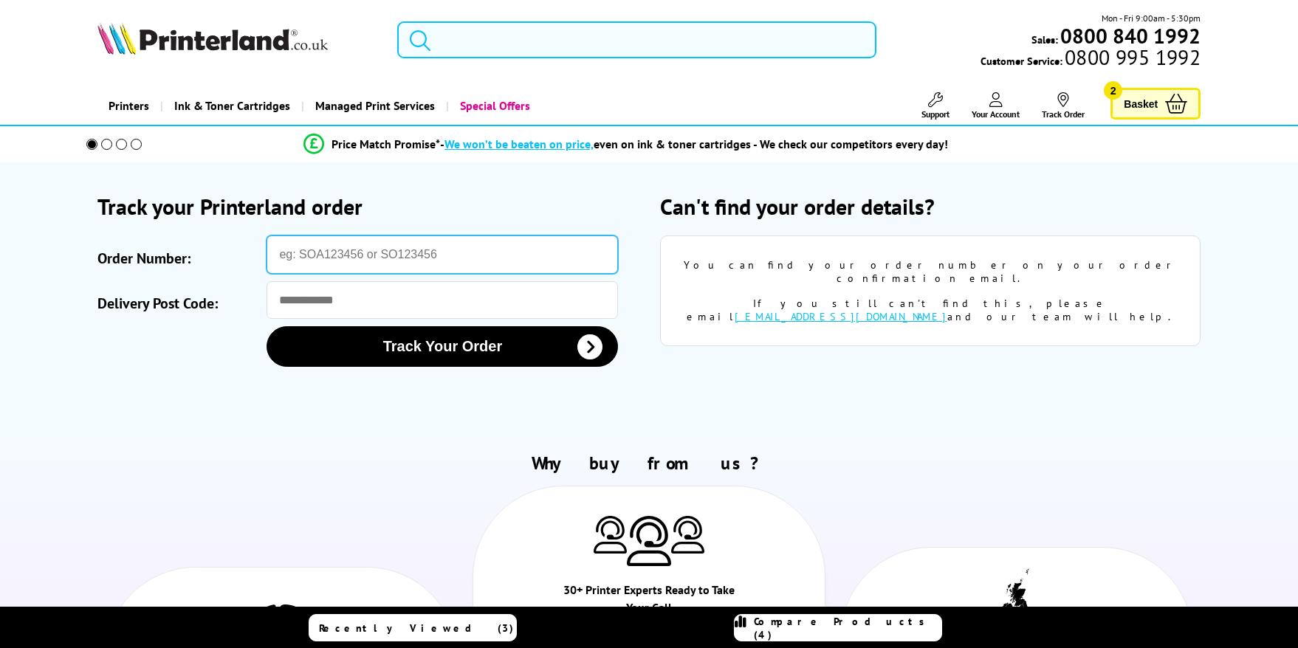
click at [365, 253] on input "Order Number:" at bounding box center [442, 255] width 351 height 38
type input "SO825605"
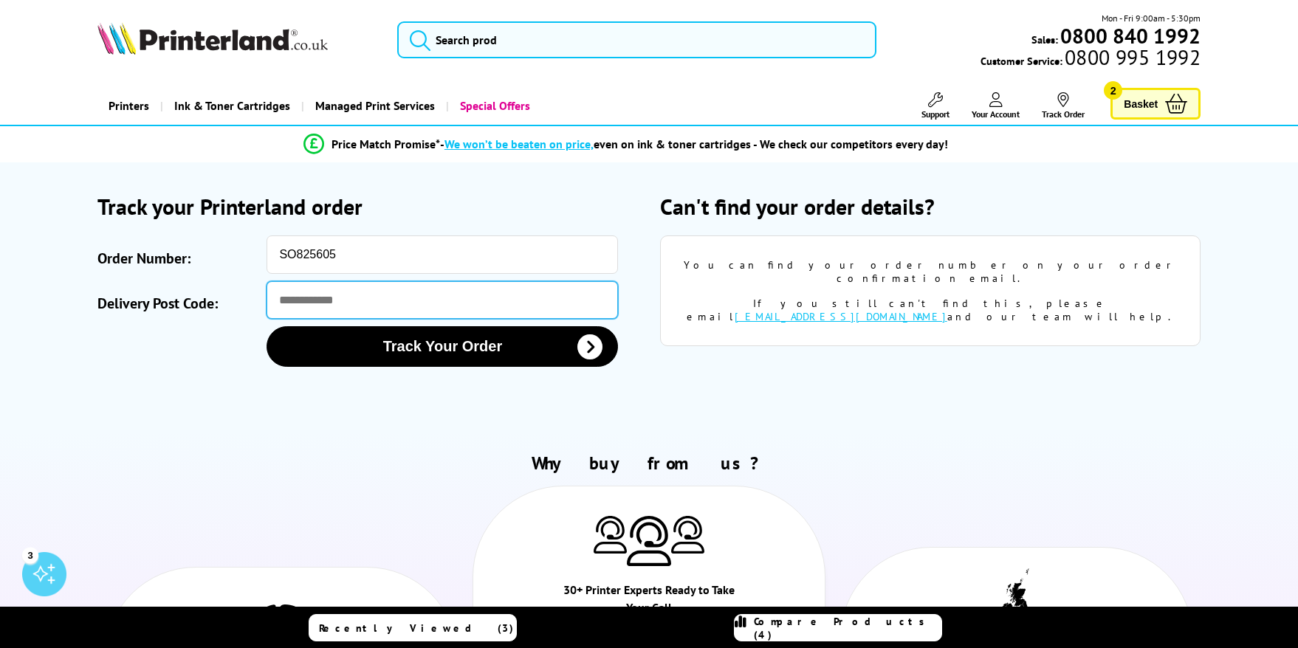
click at [321, 309] on input "Delivery Post Code:" at bounding box center [442, 300] width 351 height 38
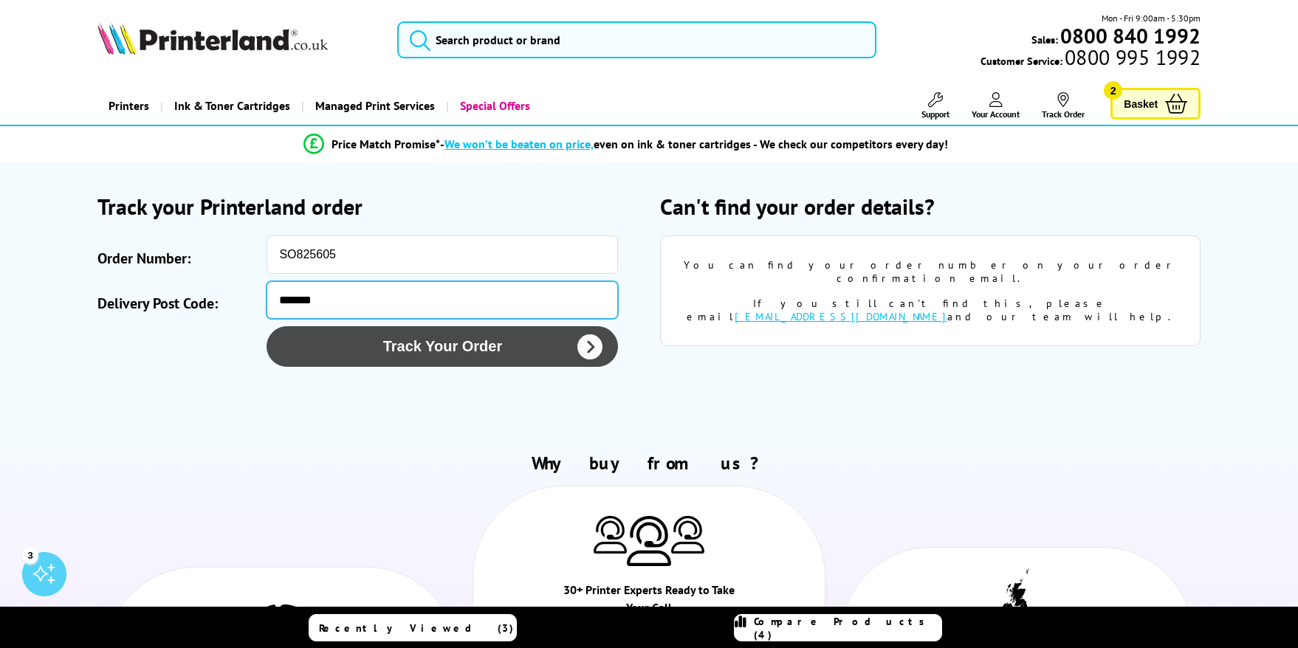
type input "*******"
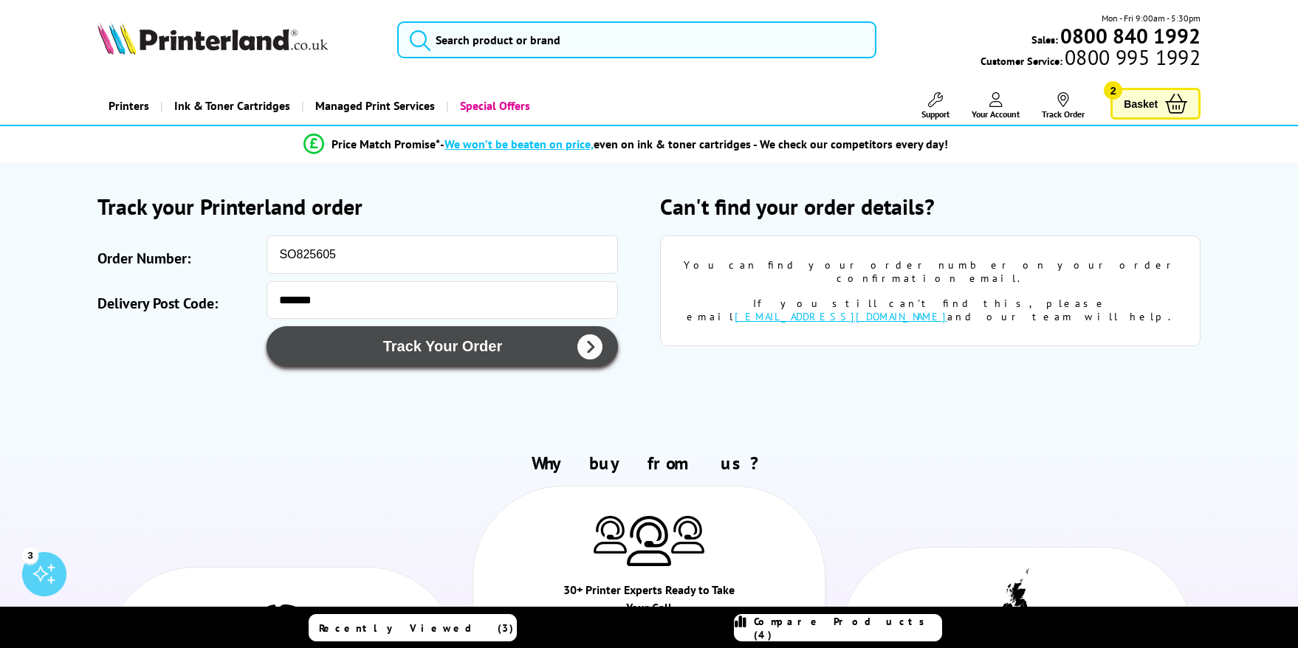
click at [373, 357] on button "Track Your Order" at bounding box center [442, 346] width 351 height 41
